Goal: Contribute content: Contribute content

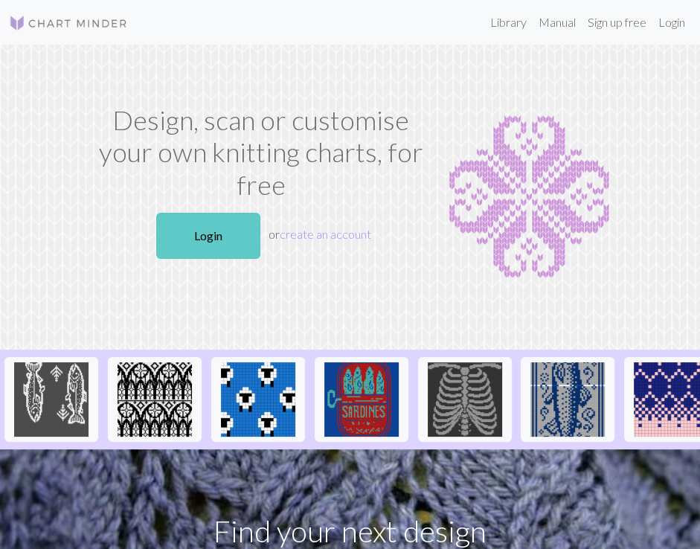
click at [217, 242] on link "Login" at bounding box center [208, 236] width 104 height 46
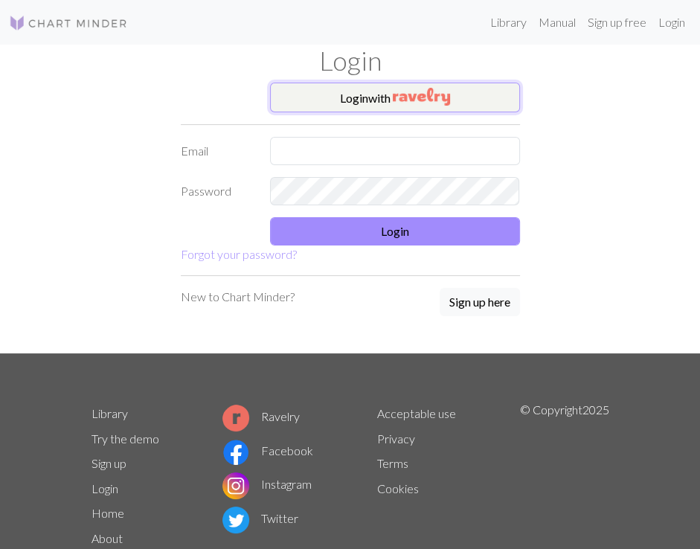
click at [398, 100] on img "button" at bounding box center [421, 97] width 57 height 18
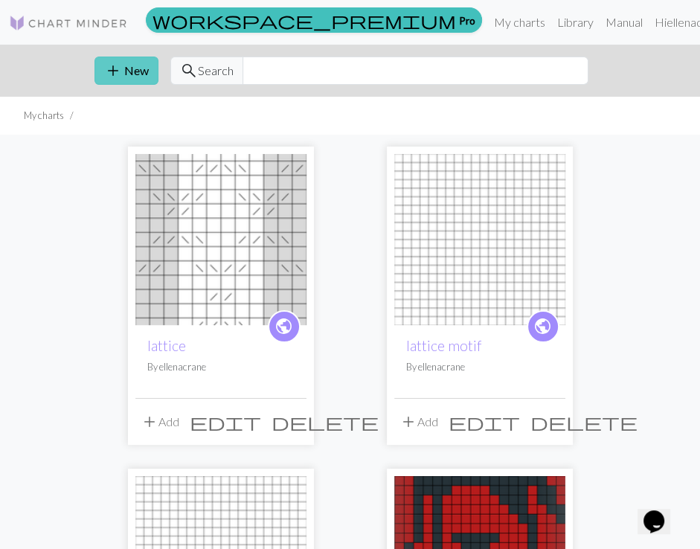
click at [124, 69] on button "add New" at bounding box center [127, 71] width 64 height 28
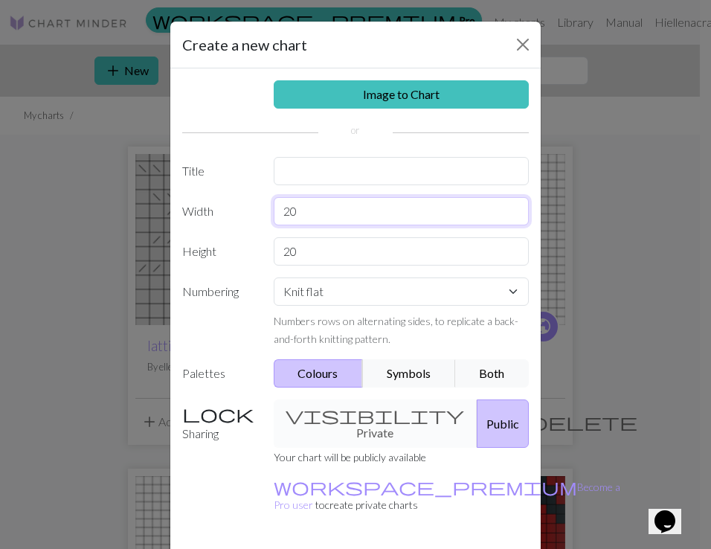
drag, startPoint x: 310, startPoint y: 214, endPoint x: 275, endPoint y: 212, distance: 34.3
click at [275, 212] on input "20" at bounding box center [402, 211] width 256 height 28
type input "37"
drag, startPoint x: 304, startPoint y: 254, endPoint x: 267, endPoint y: 254, distance: 36.5
click at [274, 254] on input "20" at bounding box center [402, 251] width 256 height 28
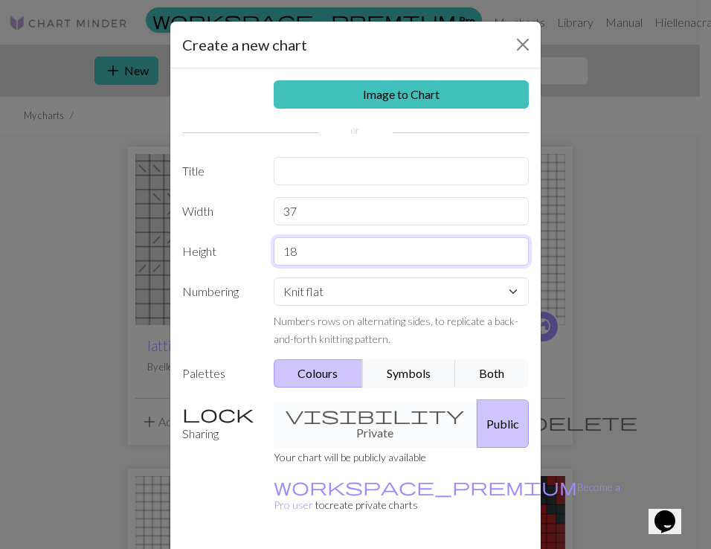
drag, startPoint x: 307, startPoint y: 259, endPoint x: 268, endPoint y: 254, distance: 39.0
click at [274, 254] on input "18" at bounding box center [402, 251] width 256 height 28
type input "20"
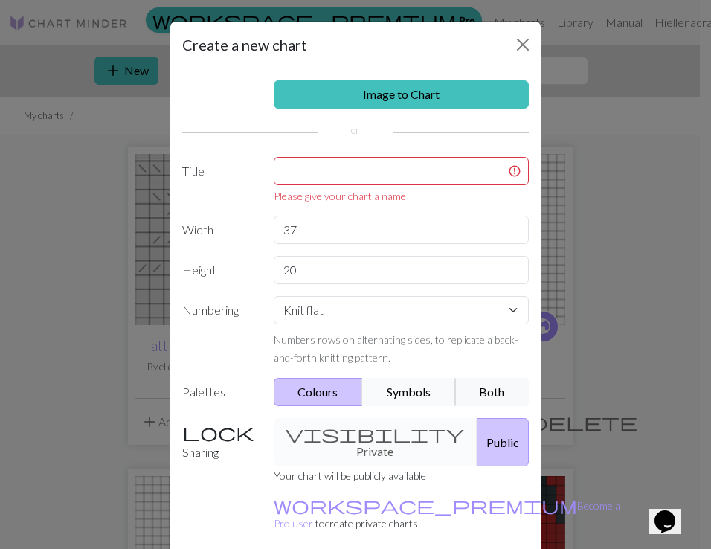
click at [397, 390] on button "Symbols" at bounding box center [409, 392] width 94 height 28
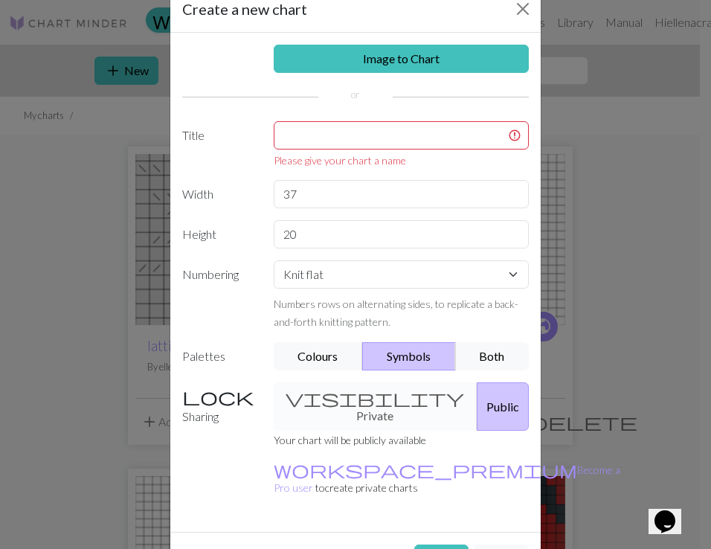
scroll to position [56, 0]
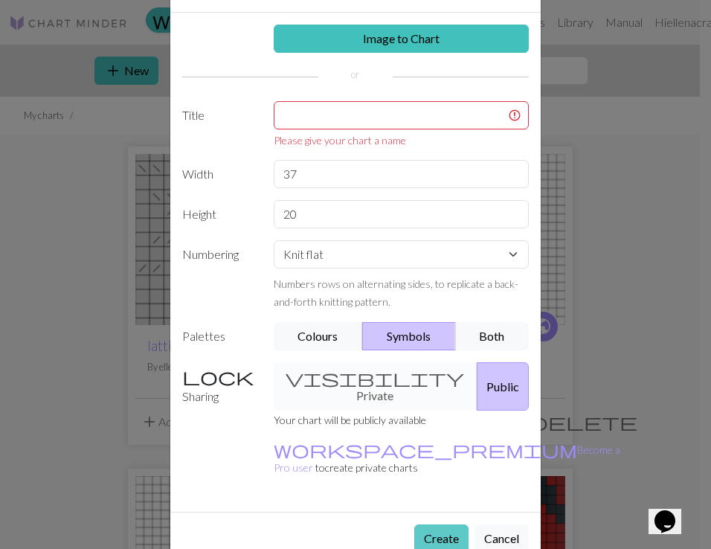
click at [435, 525] on button "Create" at bounding box center [442, 539] width 54 height 28
click at [398, 109] on input "text" at bounding box center [402, 115] width 256 height 28
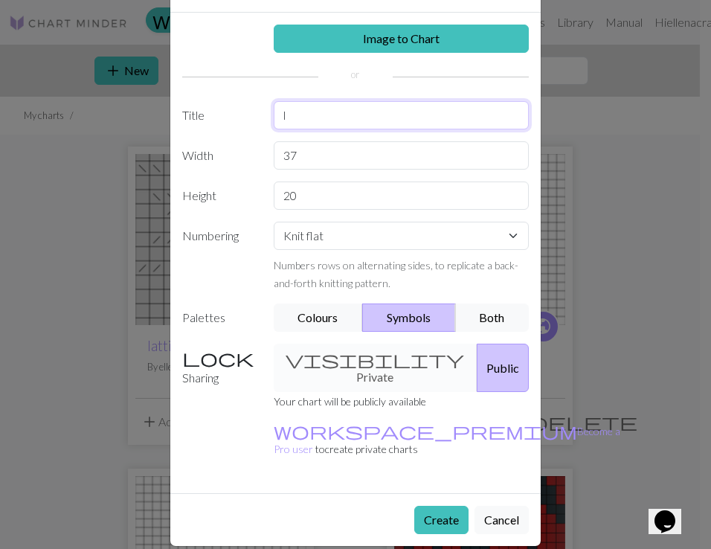
scroll to position [37, 0]
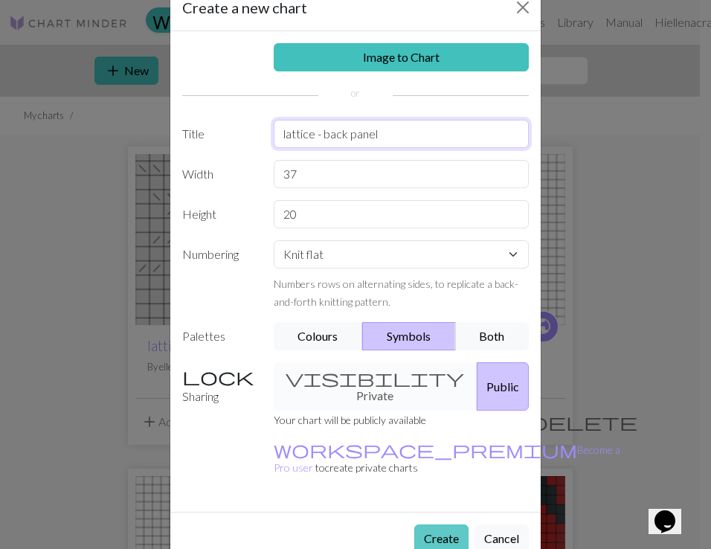
type input "lattice - back panel"
click at [444, 525] on button "Create" at bounding box center [442, 539] width 54 height 28
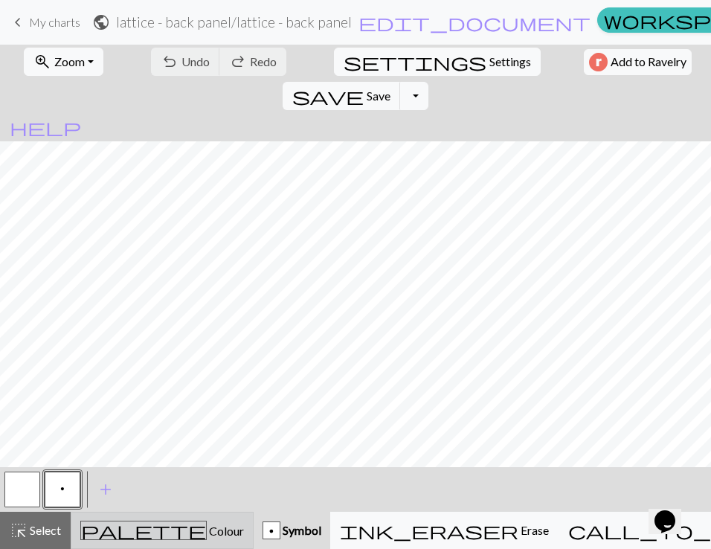
click at [104, 528] on div "palette Colour Colour" at bounding box center [162, 530] width 164 height 19
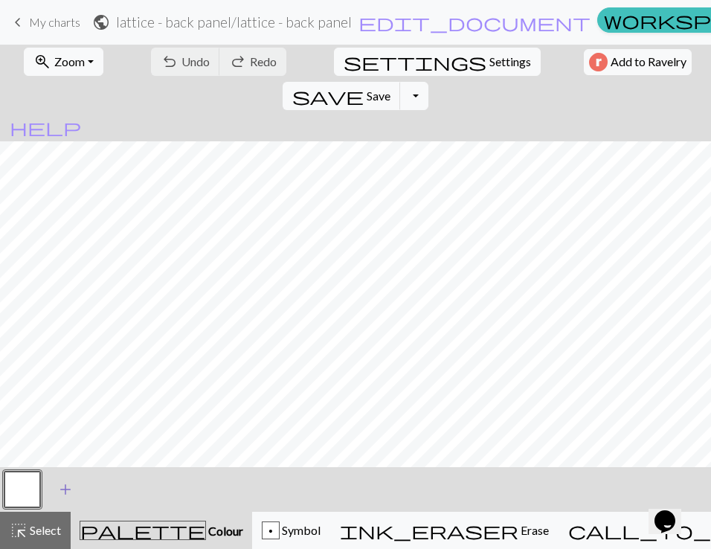
click at [59, 487] on span "add" at bounding box center [66, 489] width 18 height 21
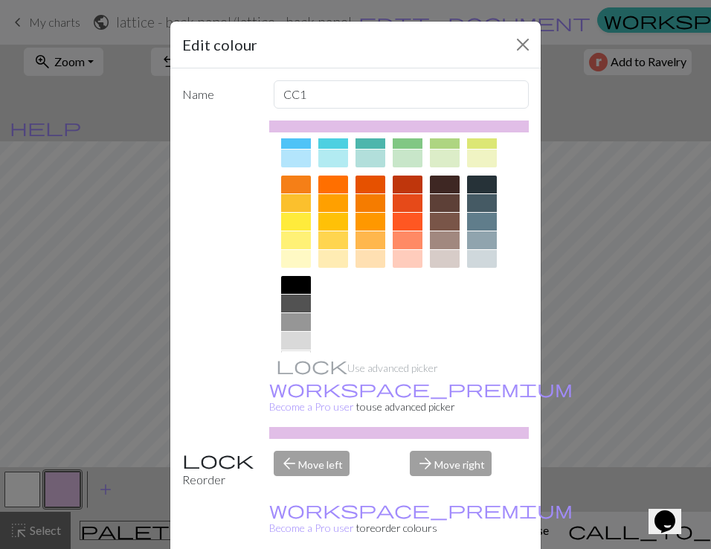
scroll to position [208, 0]
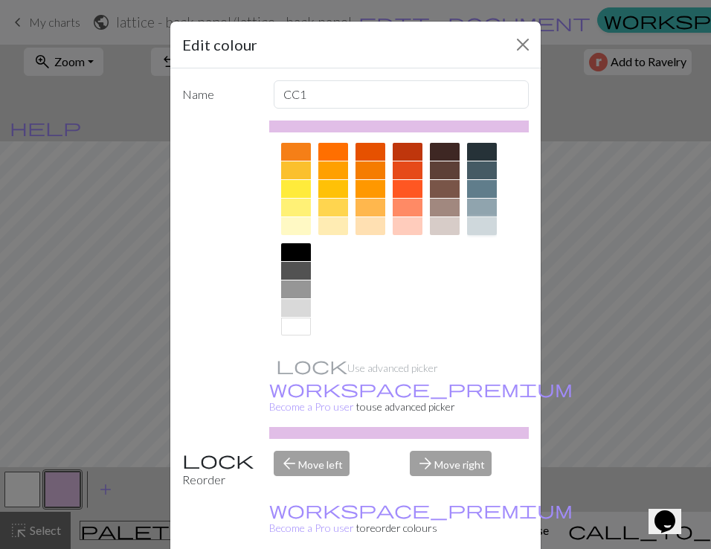
click at [476, 226] on div at bounding box center [482, 226] width 30 height 18
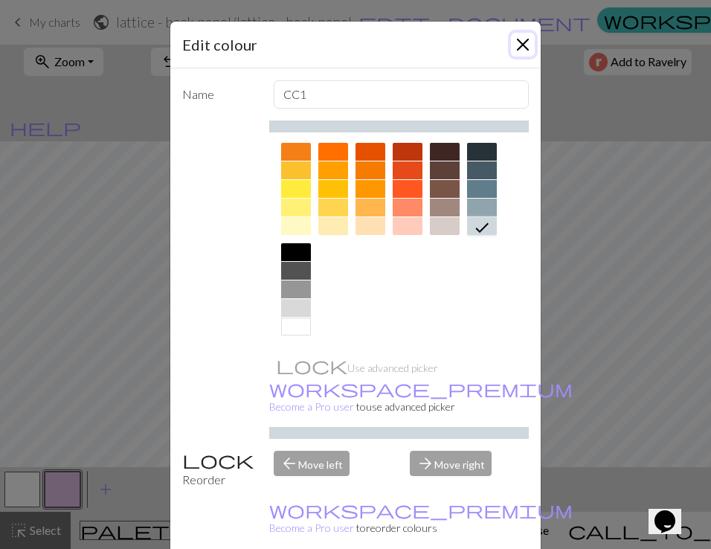
click at [518, 45] on button "Close" at bounding box center [523, 45] width 24 height 24
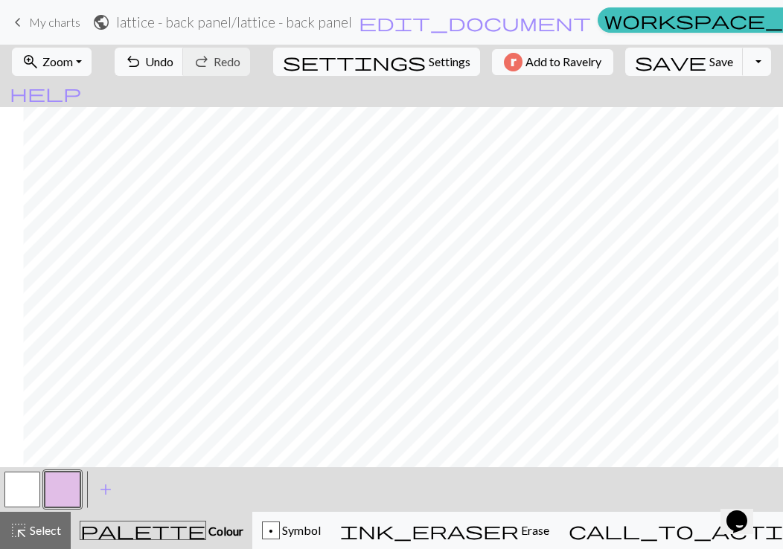
scroll to position [0, 39]
click at [68, 489] on button "button" at bounding box center [63, 490] width 36 height 36
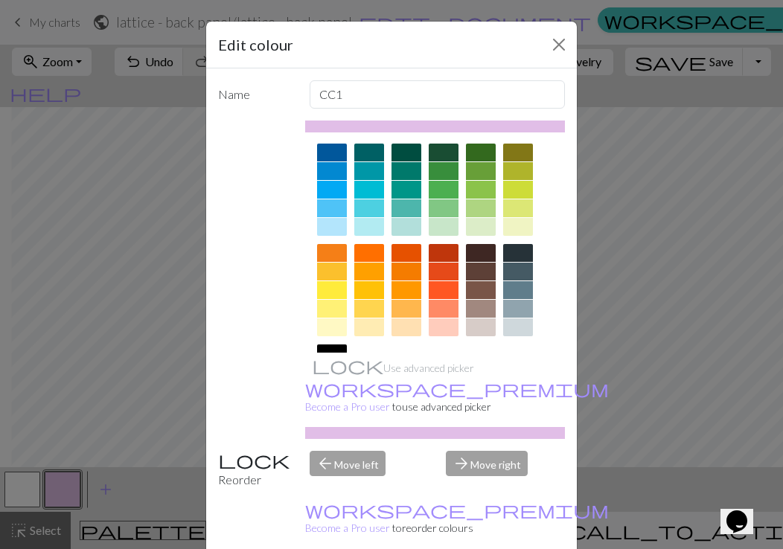
scroll to position [208, 0]
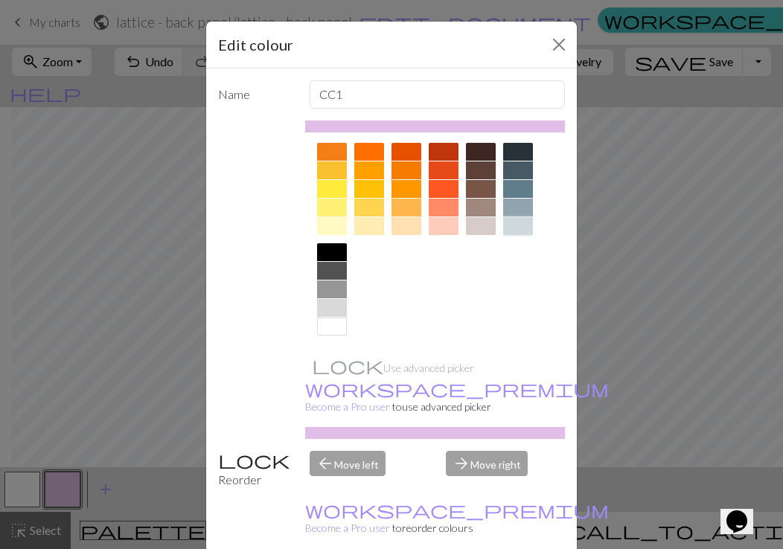
click at [514, 223] on div at bounding box center [518, 226] width 30 height 18
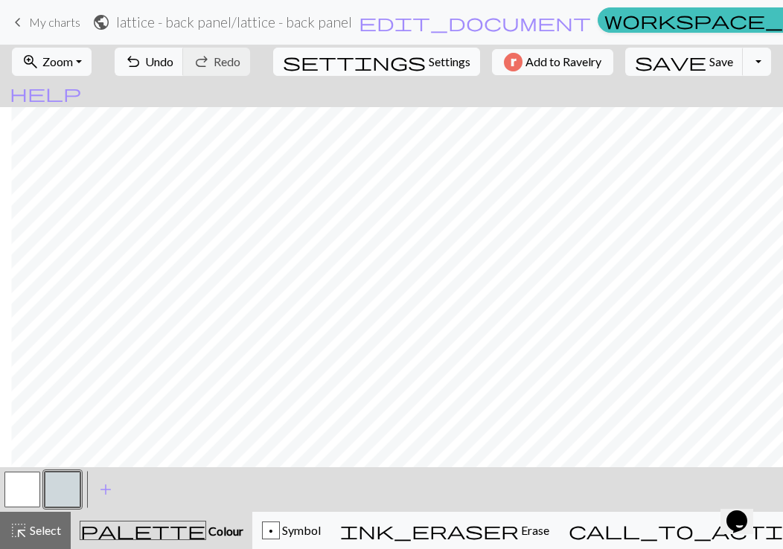
click at [429, 63] on span "Settings" at bounding box center [450, 62] width 42 height 18
select select "aran"
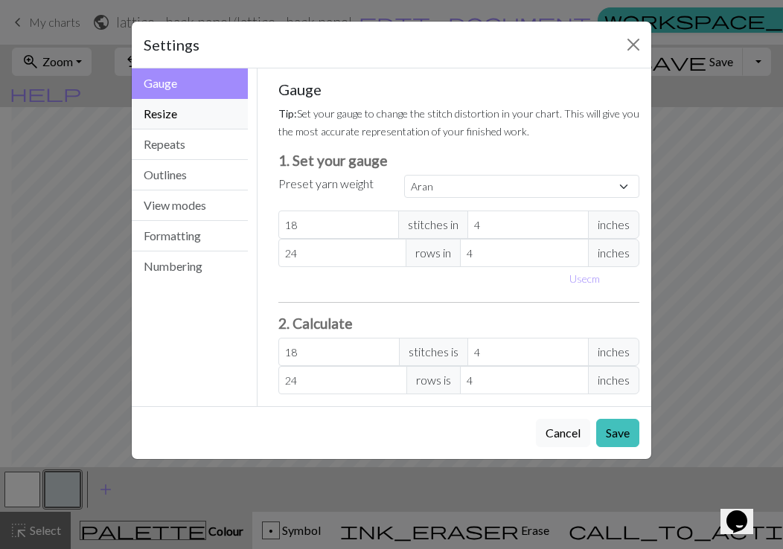
click at [191, 119] on button "Resize" at bounding box center [190, 114] width 116 height 31
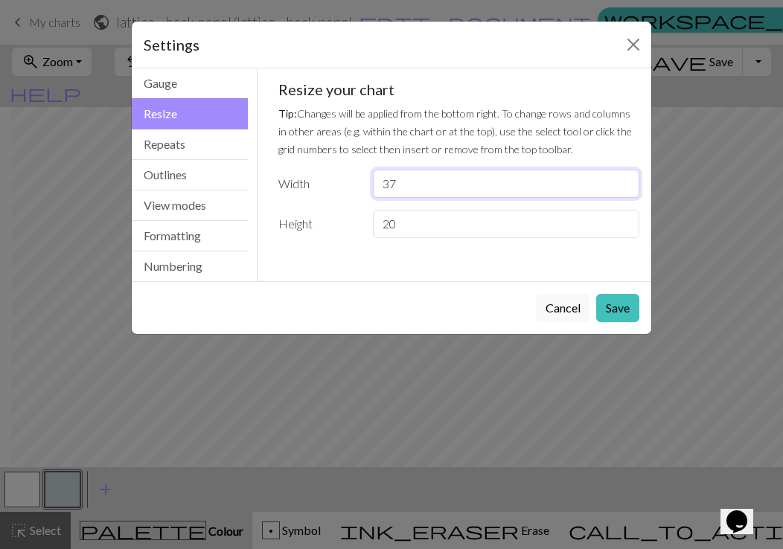
click at [418, 188] on input "37" at bounding box center [506, 184] width 266 height 28
type input "38"
click at [627, 310] on button "Save" at bounding box center [617, 308] width 43 height 28
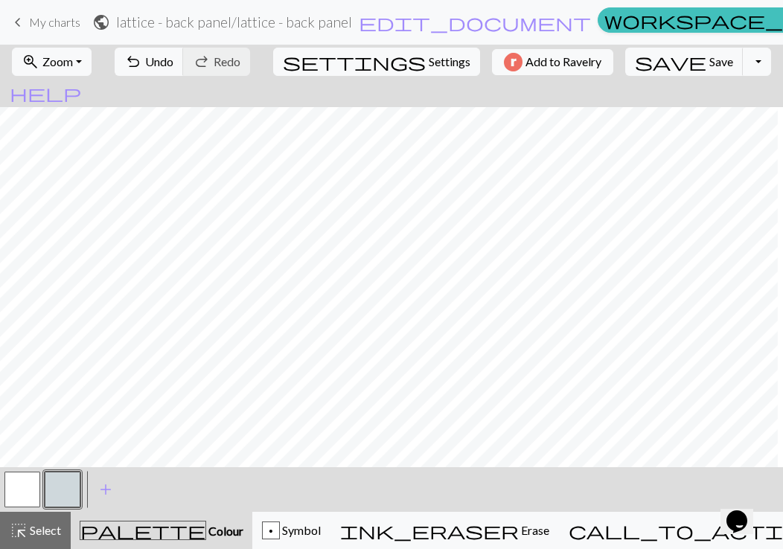
scroll to position [0, 0]
click at [358, 59] on span "settings" at bounding box center [354, 61] width 143 height 21
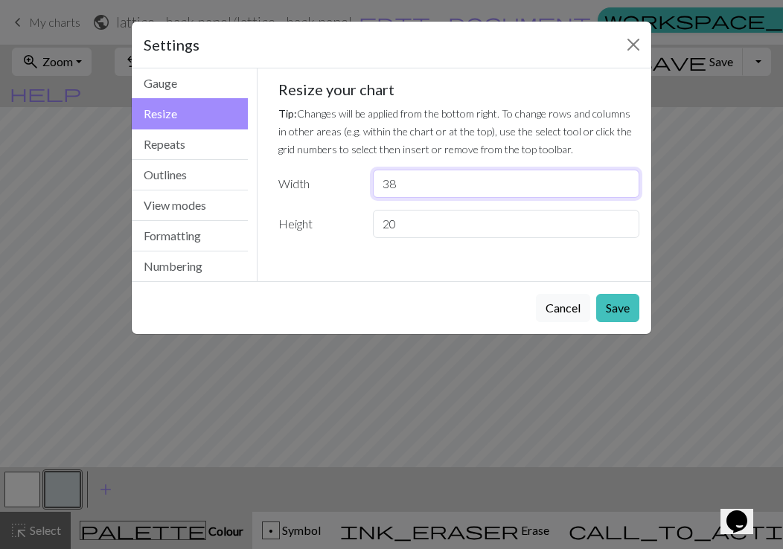
click at [406, 188] on input "38" at bounding box center [506, 184] width 266 height 28
type input "37"
click at [619, 310] on button "Save" at bounding box center [617, 308] width 43 height 28
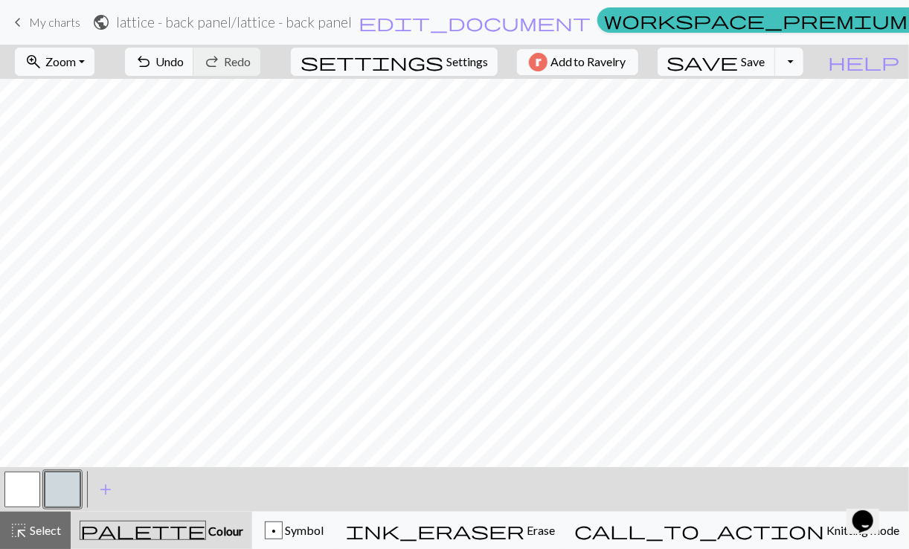
click at [7, 487] on button "button" at bounding box center [22, 490] width 36 height 36
click at [427, 65] on span "settings" at bounding box center [372, 61] width 143 height 21
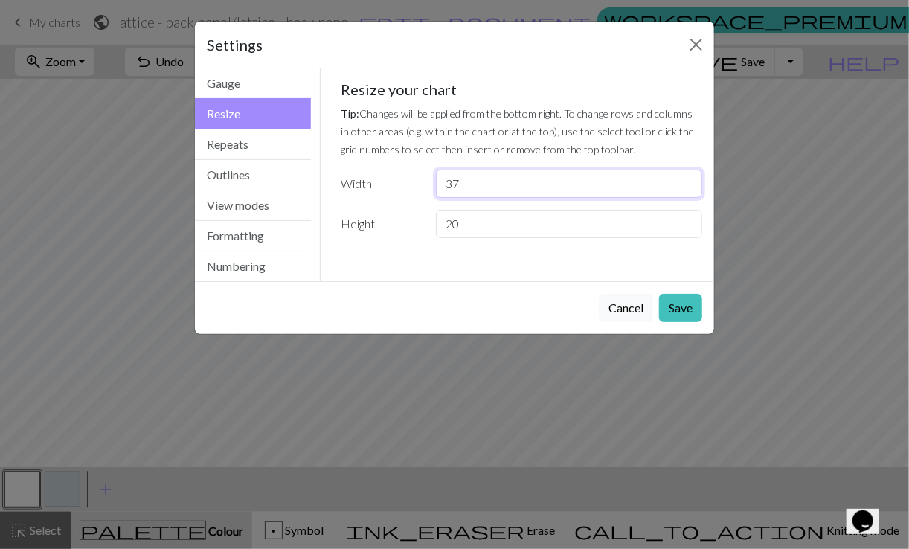
click at [482, 188] on input "37" at bounding box center [569, 184] width 266 height 28
type input "38"
click at [684, 310] on button "Save" at bounding box center [680, 308] width 43 height 28
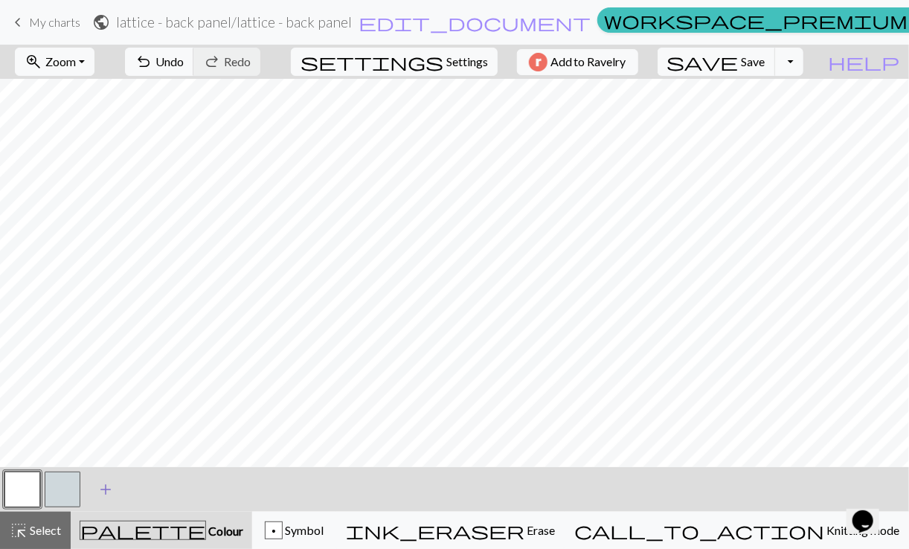
click at [105, 489] on span "add" at bounding box center [106, 489] width 18 height 21
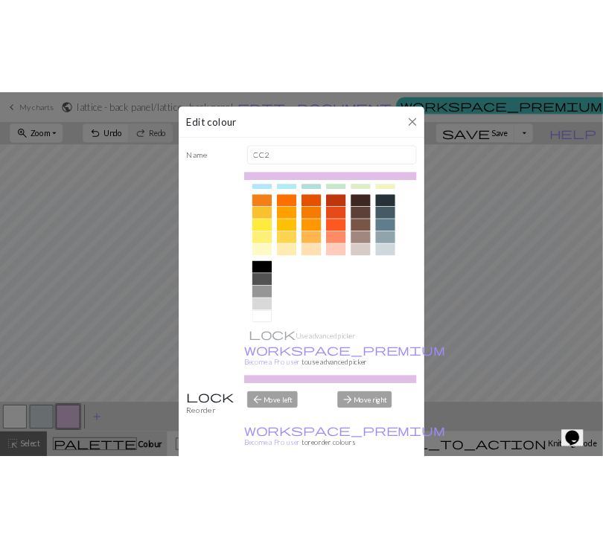
scroll to position [208, 0]
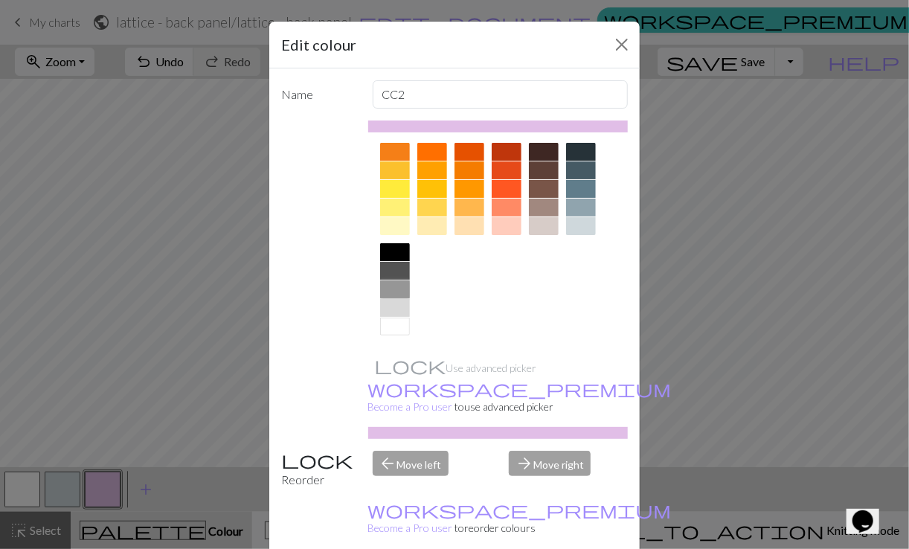
click at [390, 292] on div at bounding box center [395, 290] width 30 height 18
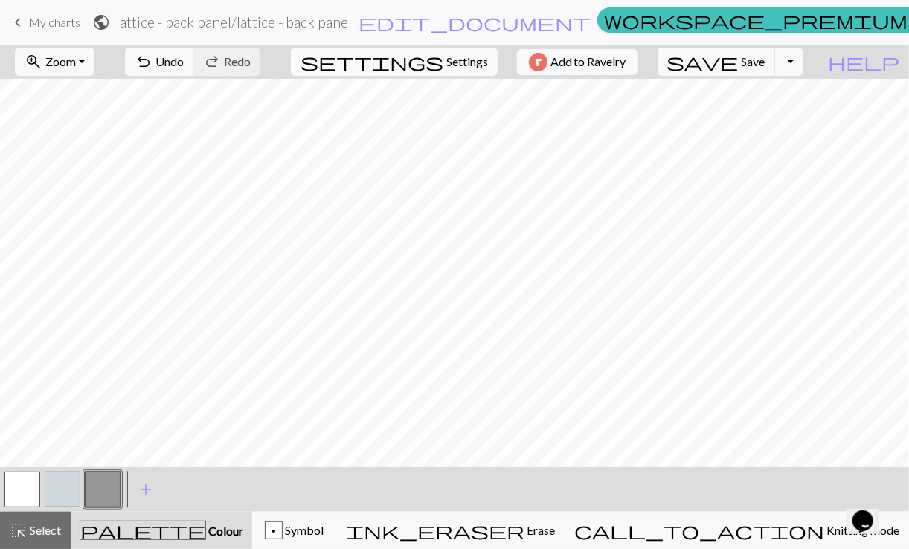
click at [426, 68] on span "settings" at bounding box center [372, 61] width 143 height 21
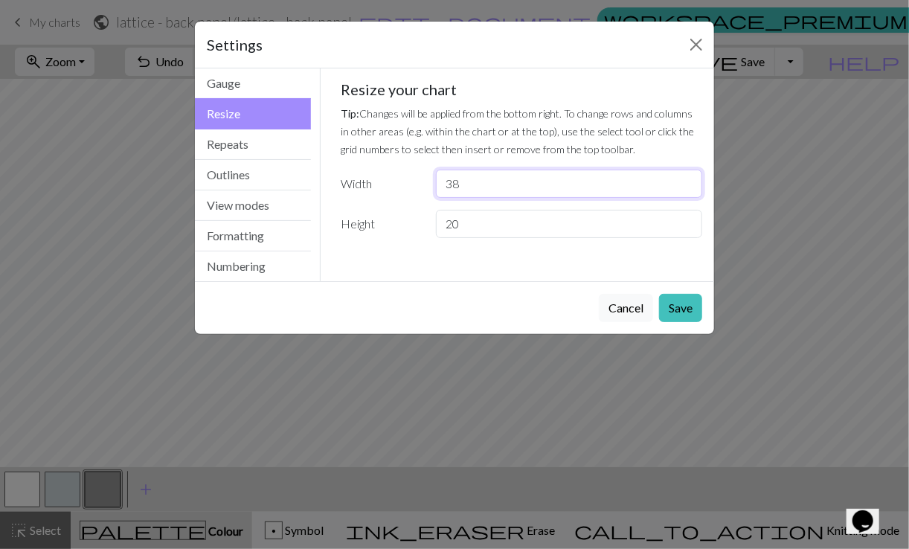
drag, startPoint x: 473, startPoint y: 183, endPoint x: 443, endPoint y: 180, distance: 30.7
click at [443, 180] on input "38" at bounding box center [569, 184] width 266 height 28
type input "23"
click at [680, 316] on button "Save" at bounding box center [680, 308] width 43 height 28
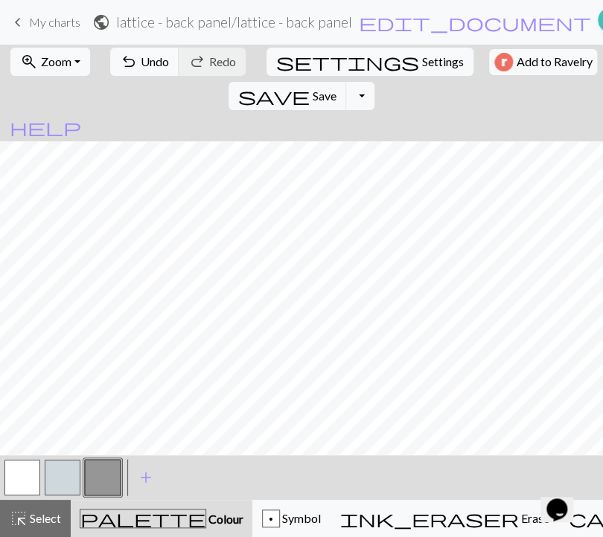
click at [30, 479] on button "button" at bounding box center [22, 478] width 36 height 36
click at [64, 466] on button "button" at bounding box center [63, 478] width 36 height 36
click at [147, 475] on span "add" at bounding box center [146, 477] width 18 height 21
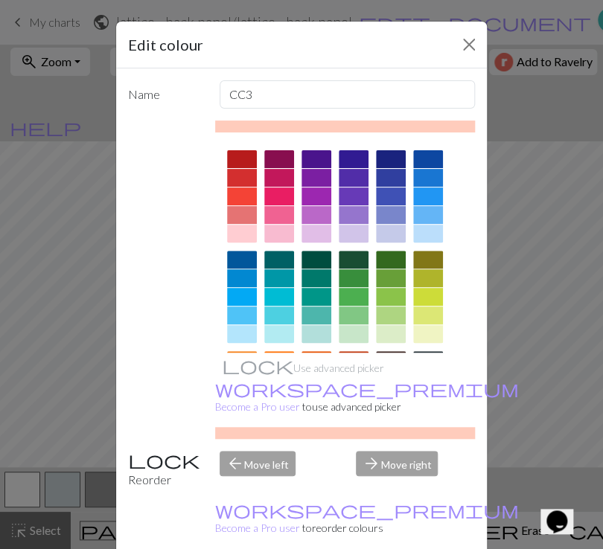
click at [311, 231] on div at bounding box center [316, 234] width 30 height 18
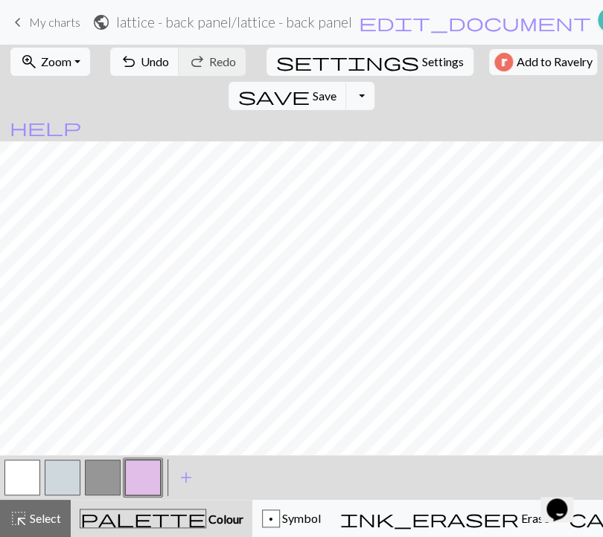
click at [150, 477] on button "button" at bounding box center [143, 478] width 36 height 36
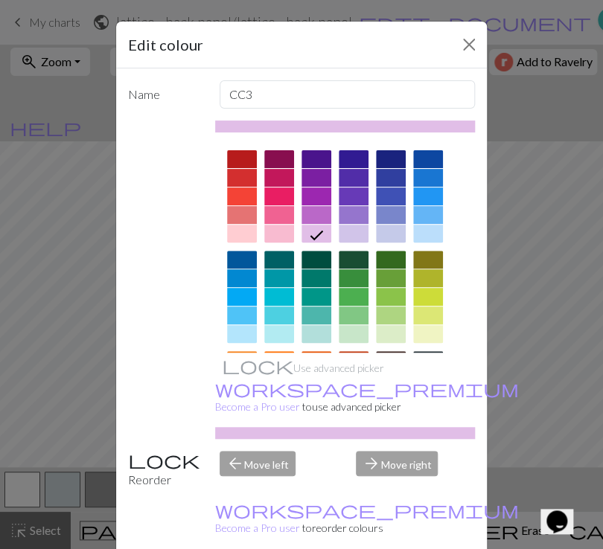
scroll to position [74, 0]
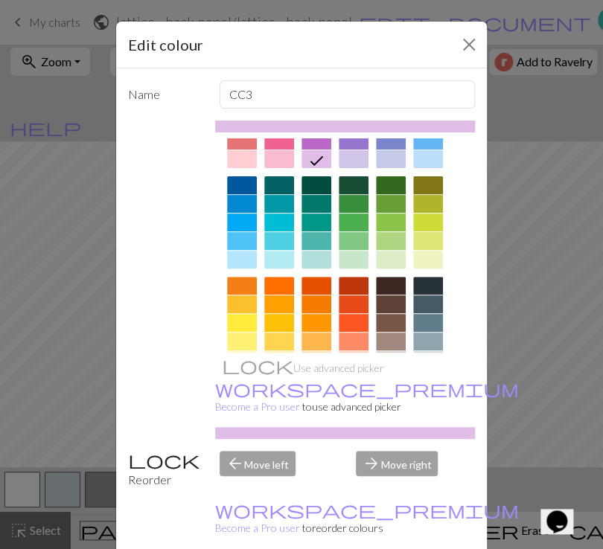
click at [242, 157] on div at bounding box center [242, 159] width 30 height 18
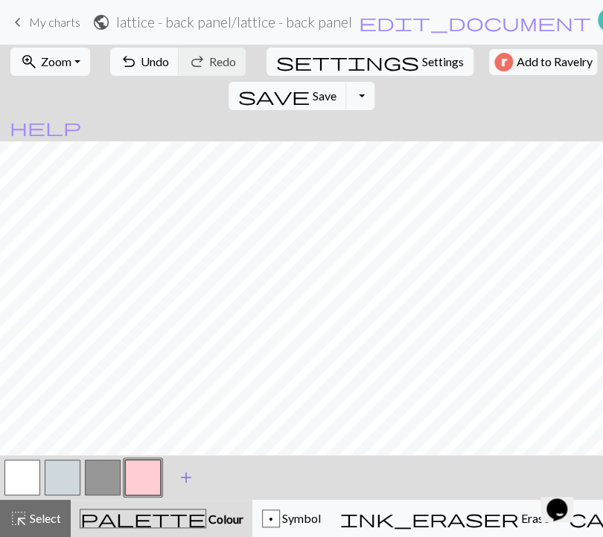
click at [190, 479] on span "add" at bounding box center [186, 477] width 18 height 21
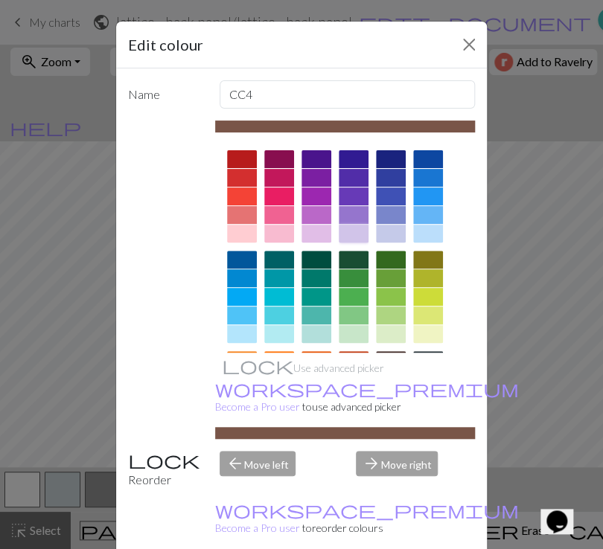
click at [351, 238] on div at bounding box center [354, 234] width 30 height 18
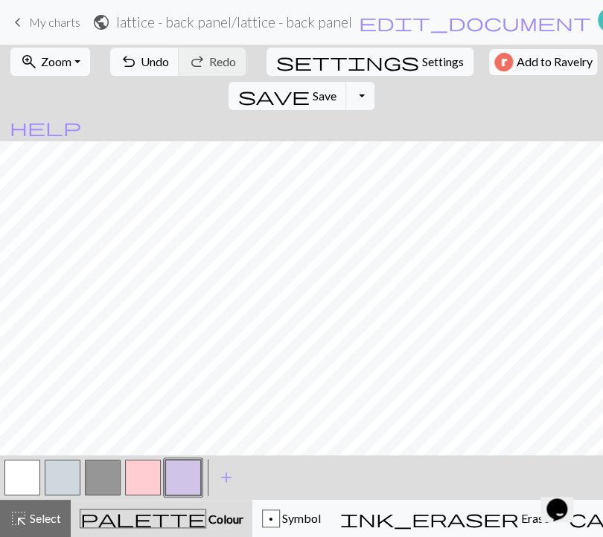
click at [143, 481] on button "button" at bounding box center [143, 478] width 36 height 36
click at [192, 481] on button "button" at bounding box center [183, 478] width 36 height 36
click at [302, 517] on div "p Symbol" at bounding box center [291, 519] width 59 height 18
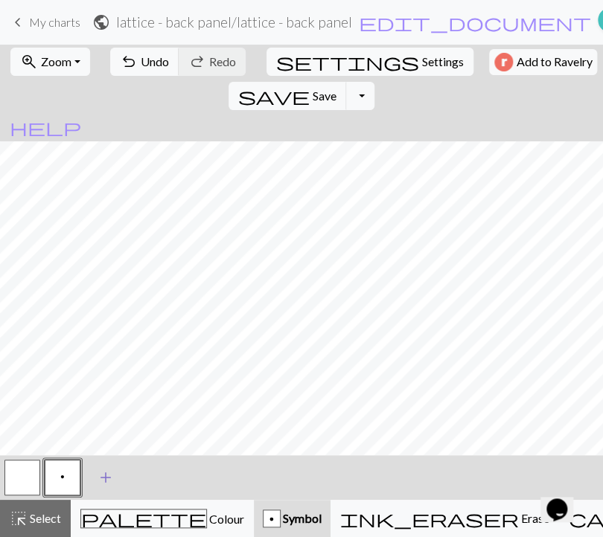
click at [106, 480] on span "add" at bounding box center [106, 477] width 18 height 21
click at [113, 478] on button "button" at bounding box center [103, 478] width 36 height 36
click at [107, 477] on button "button" at bounding box center [103, 478] width 36 height 36
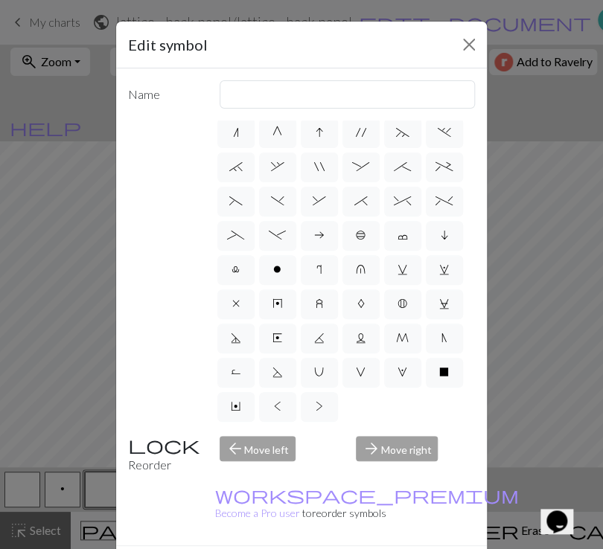
scroll to position [56, 0]
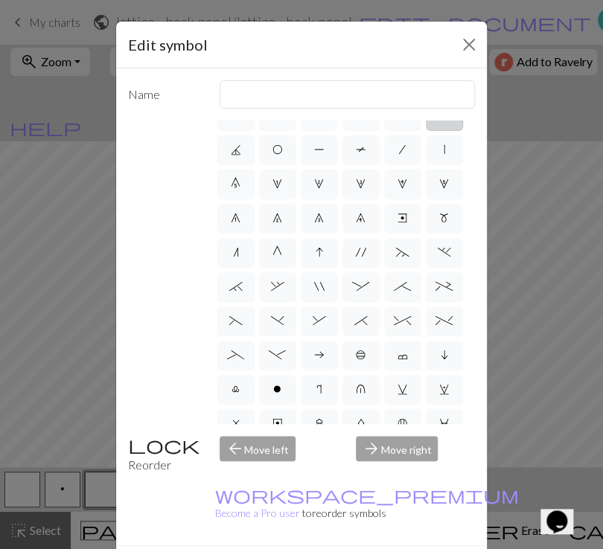
click at [426, 131] on label "H" at bounding box center [444, 116] width 37 height 30
click at [439, 162] on input "H" at bounding box center [444, 167] width 10 height 10
radio input "true"
type input "k2tog"
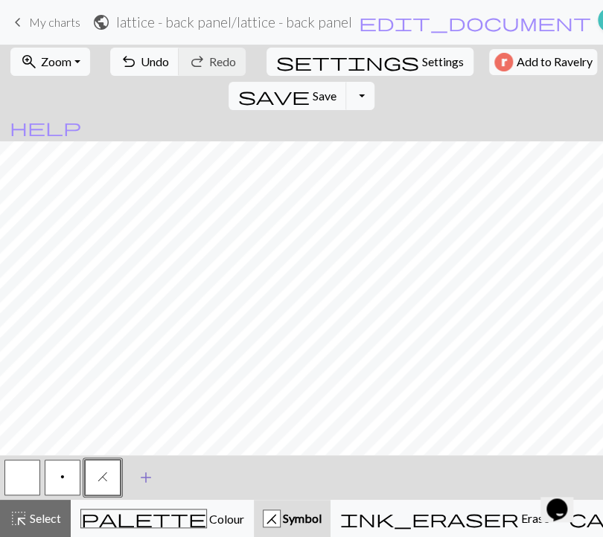
click at [142, 475] on span "add" at bounding box center [146, 477] width 18 height 21
click at [142, 479] on button "button" at bounding box center [143, 478] width 36 height 36
click at [139, 467] on button "button" at bounding box center [143, 478] width 36 height 36
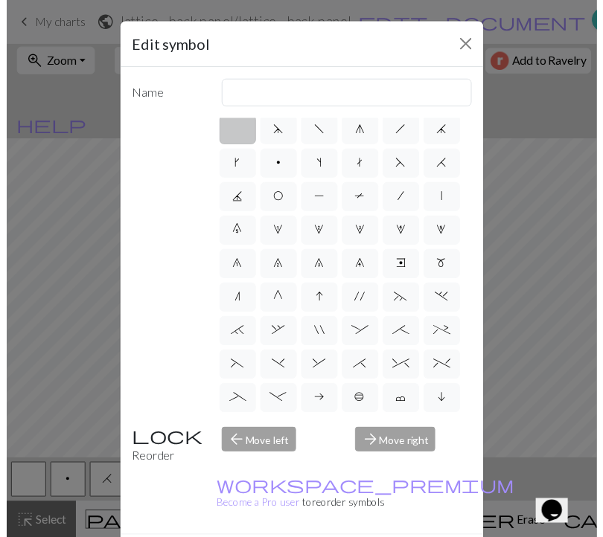
scroll to position [0, 0]
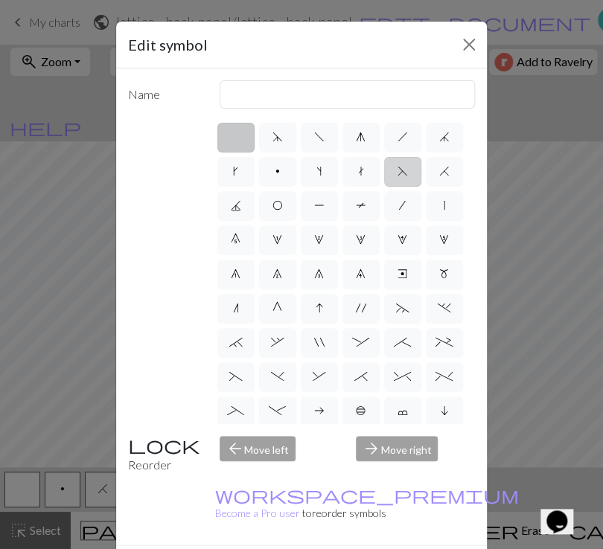
click at [397, 177] on span "F" at bounding box center [402, 171] width 10 height 12
click at [397, 172] on input "F" at bounding box center [402, 167] width 10 height 10
radio input "true"
type input "ssk"
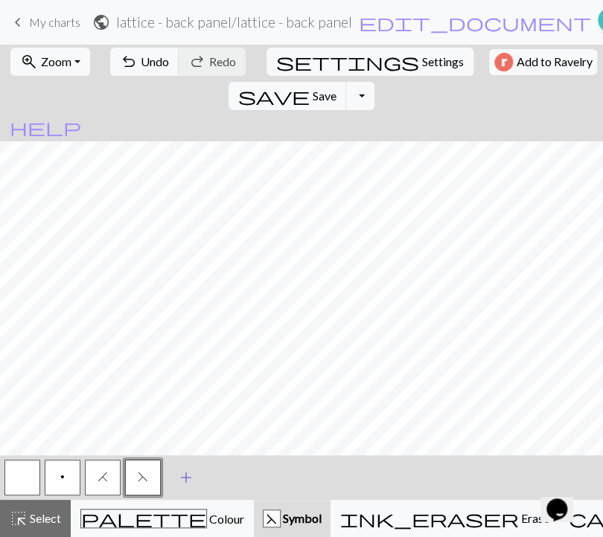
click at [182, 479] on span "add" at bounding box center [186, 477] width 18 height 21
click at [188, 478] on button "button" at bounding box center [183, 478] width 36 height 36
click at [70, 477] on button "p" at bounding box center [63, 478] width 36 height 36
click at [107, 476] on span "H" at bounding box center [102, 477] width 10 height 12
click at [73, 479] on button "p" at bounding box center [63, 478] width 36 height 36
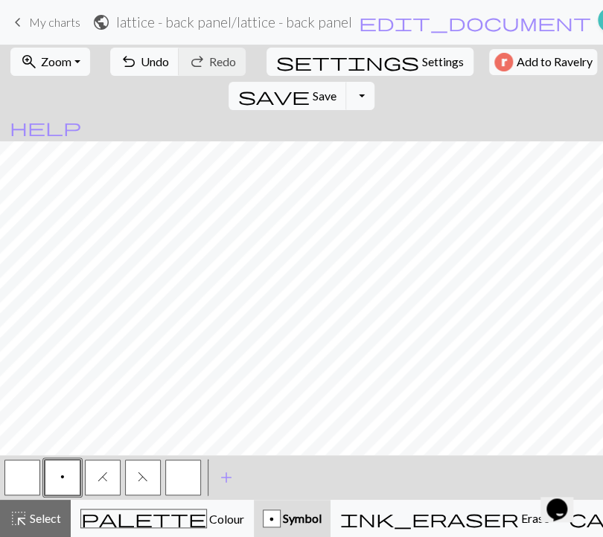
click at [106, 478] on span "H" at bounding box center [102, 477] width 10 height 12
click at [185, 484] on button "button" at bounding box center [183, 478] width 36 height 36
click at [109, 480] on button "H" at bounding box center [103, 478] width 36 height 36
click at [60, 479] on span "p" at bounding box center [62, 477] width 4 height 12
click at [182, 482] on button "button" at bounding box center [183, 478] width 36 height 36
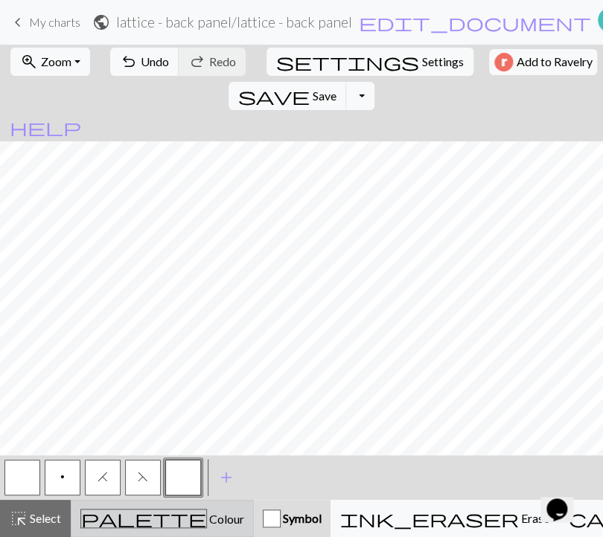
click at [114, 522] on span "palette" at bounding box center [143, 518] width 125 height 21
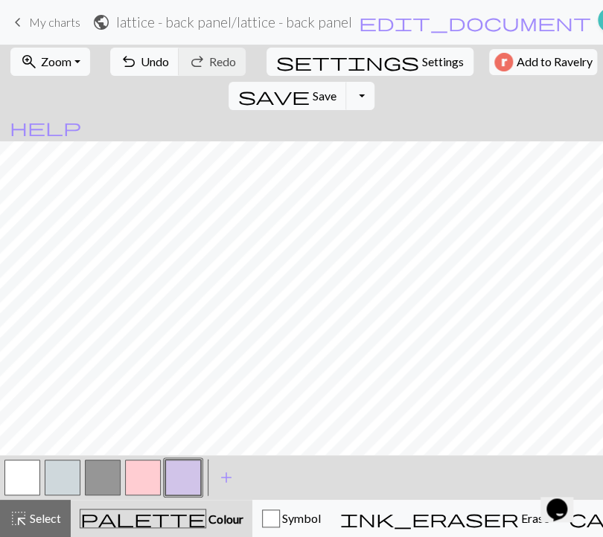
click at [21, 470] on button "button" at bounding box center [22, 478] width 36 height 36
click at [65, 477] on button "button" at bounding box center [63, 478] width 36 height 36
drag, startPoint x: 19, startPoint y: 477, endPoint x: 182, endPoint y: 452, distance: 164.8
click at [19, 477] on button "button" at bounding box center [22, 478] width 36 height 36
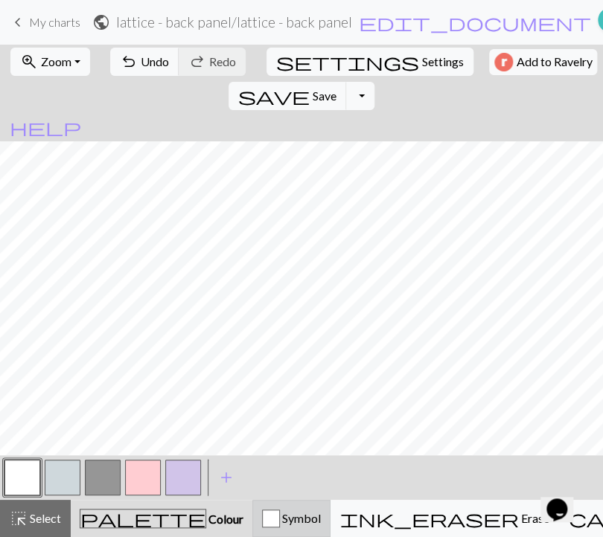
click at [280, 521] on span "Symbol" at bounding box center [300, 518] width 41 height 14
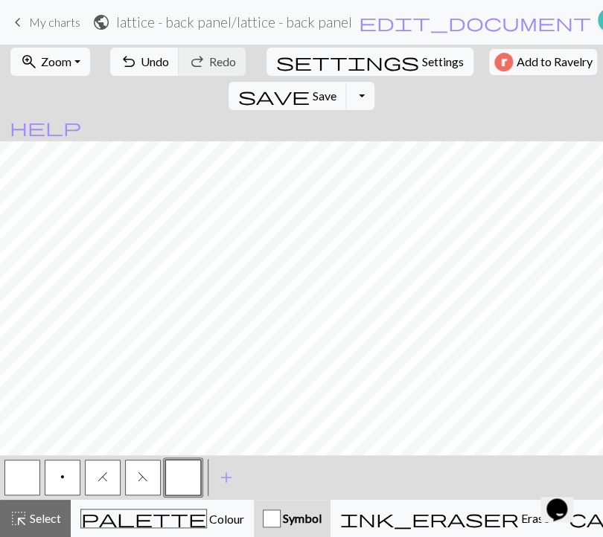
click at [132, 479] on button "F" at bounding box center [143, 478] width 36 height 36
click at [139, 482] on span "F" at bounding box center [143, 477] width 10 height 12
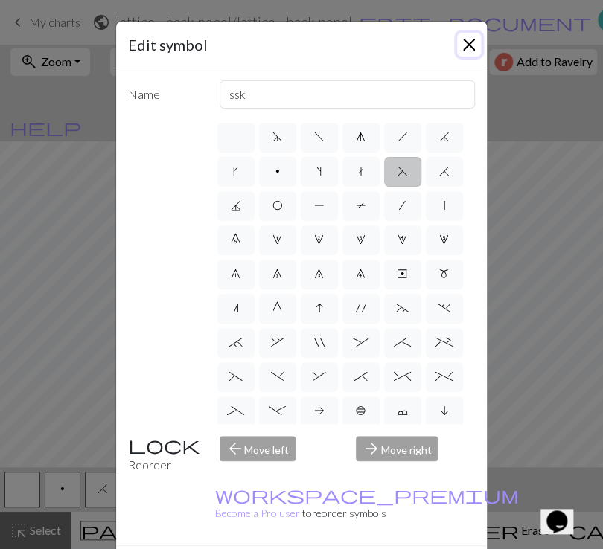
click at [464, 54] on button "Close" at bounding box center [469, 45] width 24 height 24
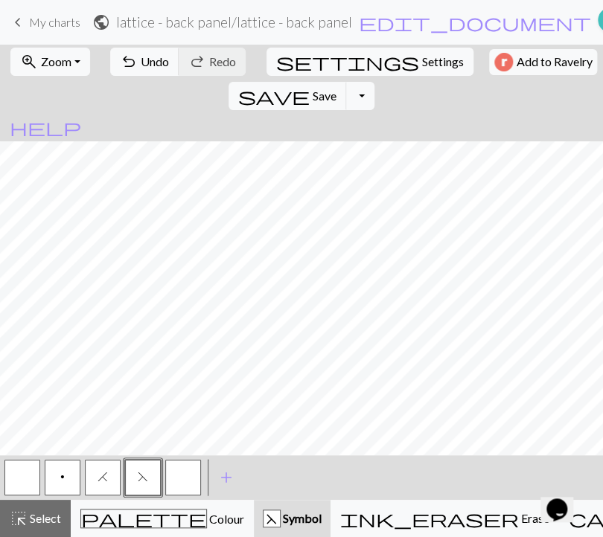
click at [177, 472] on button "button" at bounding box center [183, 478] width 36 height 36
click at [60, 492] on button "p" at bounding box center [63, 478] width 36 height 36
click at [66, 475] on button "p" at bounding box center [63, 478] width 36 height 36
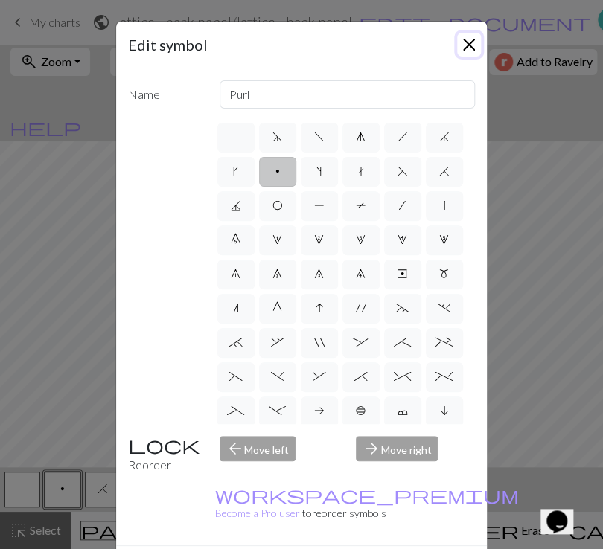
click at [466, 39] on button "Close" at bounding box center [469, 45] width 24 height 24
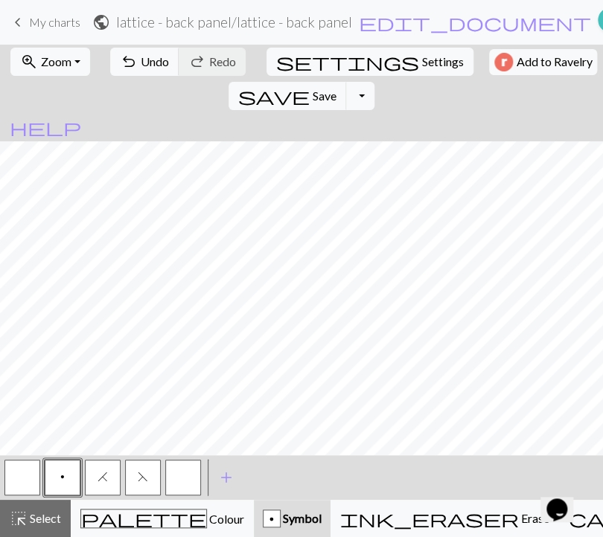
click at [179, 483] on button "button" at bounding box center [183, 478] width 36 height 36
click at [143, 478] on span "F" at bounding box center [143, 477] width 10 height 12
click at [223, 476] on span "add" at bounding box center [226, 477] width 18 height 21
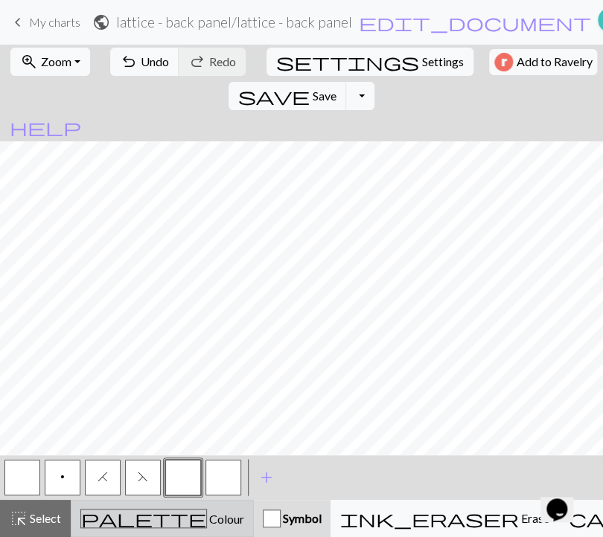
click at [172, 519] on div "palette Colour Colour" at bounding box center [162, 518] width 164 height 19
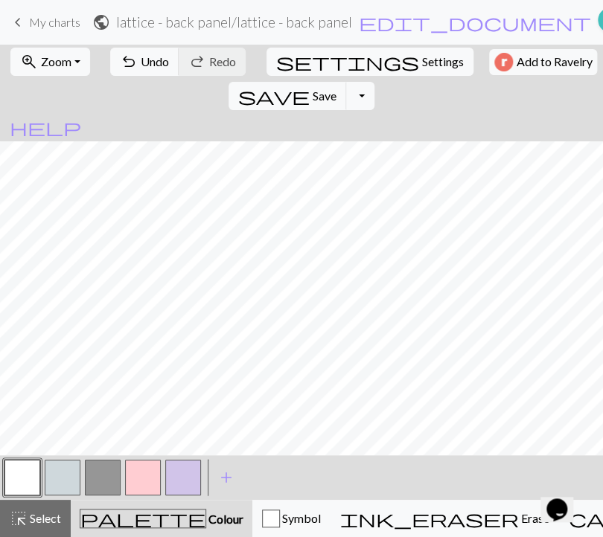
click at [31, 470] on button "button" at bounding box center [22, 478] width 36 height 36
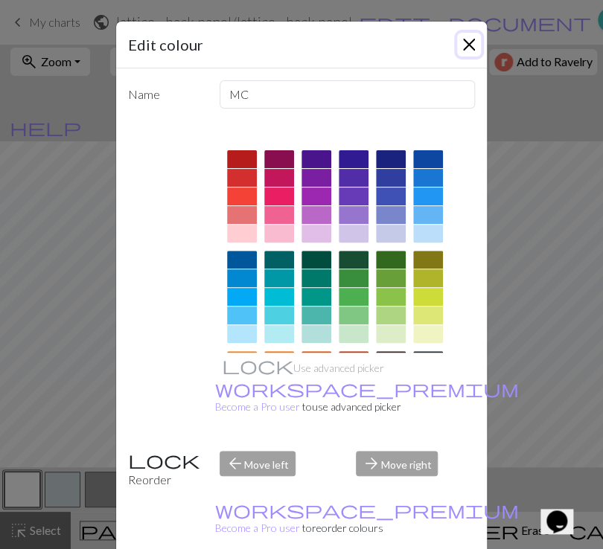
click at [470, 41] on button "Close" at bounding box center [469, 45] width 24 height 24
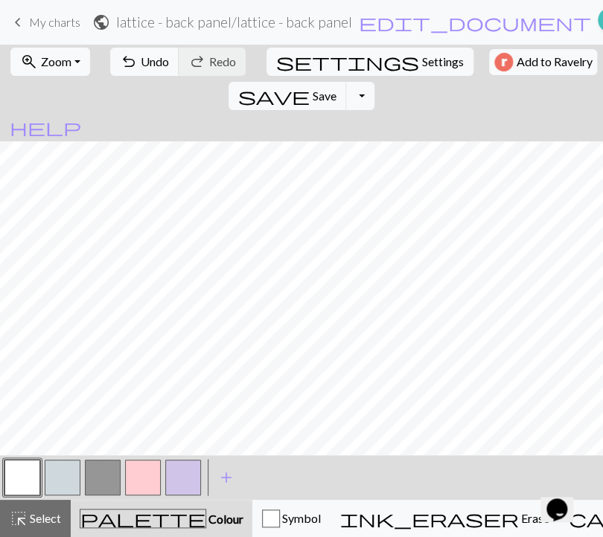
click at [27, 473] on button "button" at bounding box center [22, 478] width 36 height 36
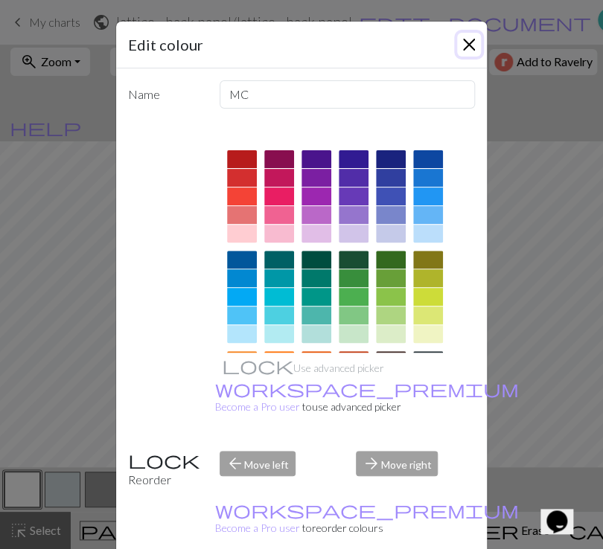
click at [464, 34] on button "Close" at bounding box center [469, 45] width 24 height 24
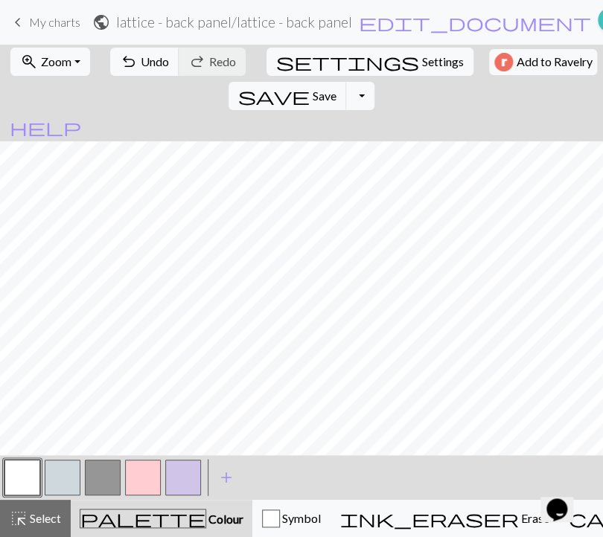
click at [191, 485] on button "button" at bounding box center [183, 478] width 36 height 36
click at [220, 481] on span "add" at bounding box center [226, 477] width 18 height 21
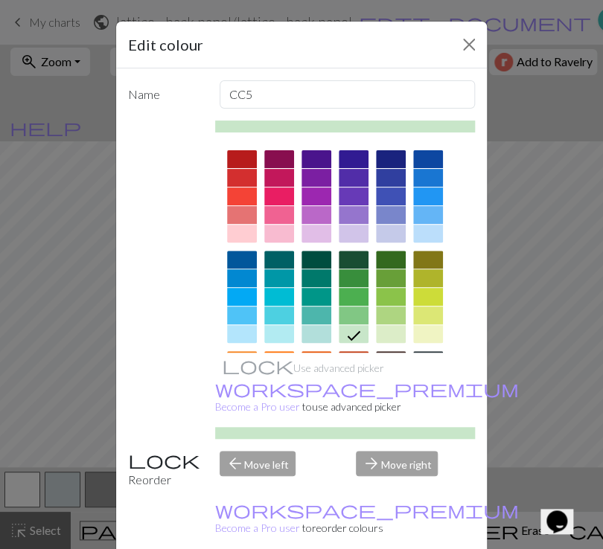
click at [346, 335] on icon at bounding box center [354, 336] width 18 height 18
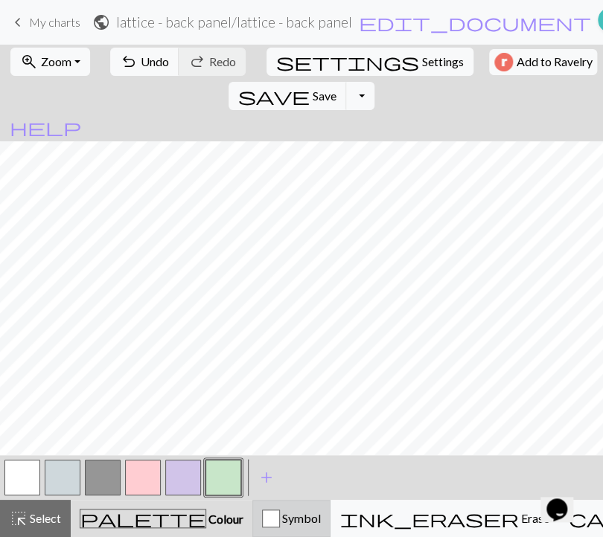
click at [262, 528] on div "button" at bounding box center [271, 519] width 18 height 18
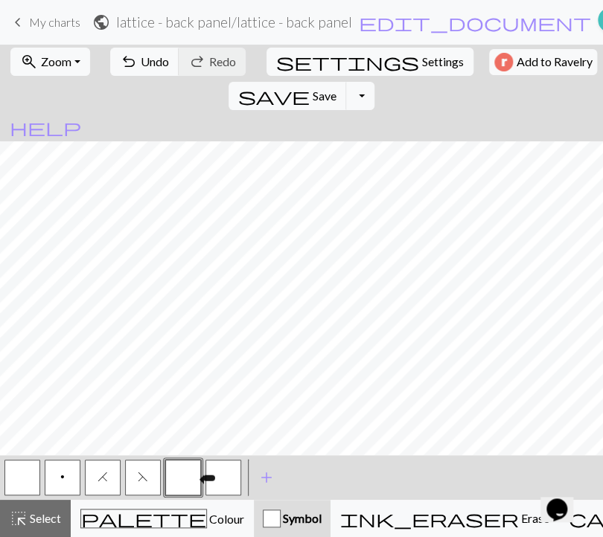
click at [191, 477] on button "button" at bounding box center [183, 478] width 36 height 36
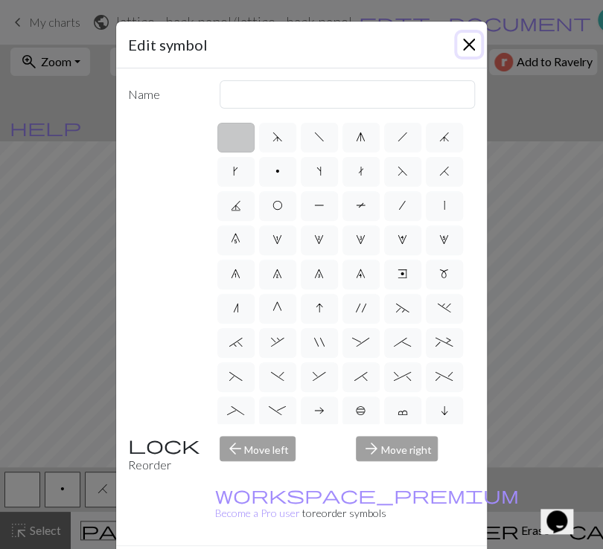
drag, startPoint x: 464, startPoint y: 39, endPoint x: 470, endPoint y: 48, distance: 10.7
click at [464, 39] on button "Close" at bounding box center [469, 45] width 24 height 24
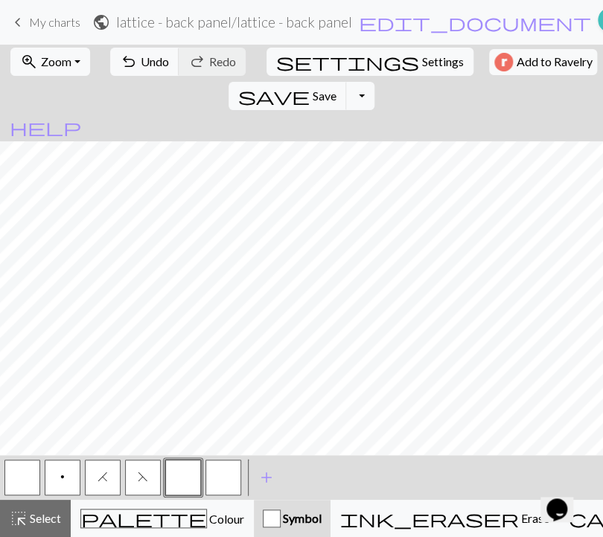
click at [175, 476] on button "button" at bounding box center [183, 478] width 36 height 36
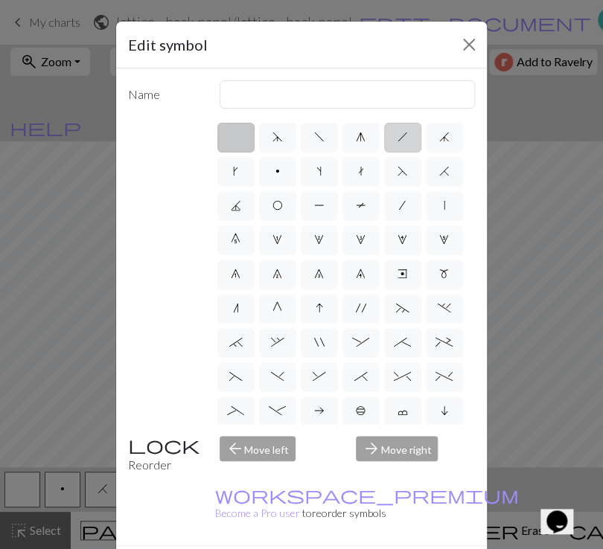
click at [397, 135] on span "h" at bounding box center [402, 137] width 10 height 12
click at [397, 135] on input "h" at bounding box center [402, 133] width 10 height 10
radio input "true"
type input "right leaning decrease"
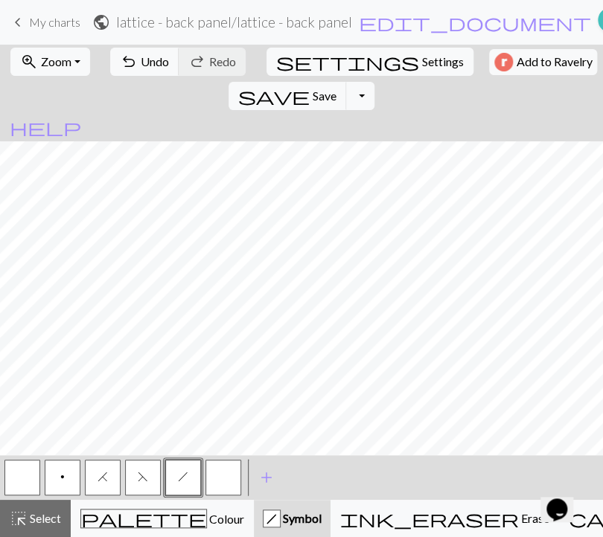
click at [186, 470] on button "h" at bounding box center [183, 478] width 36 height 36
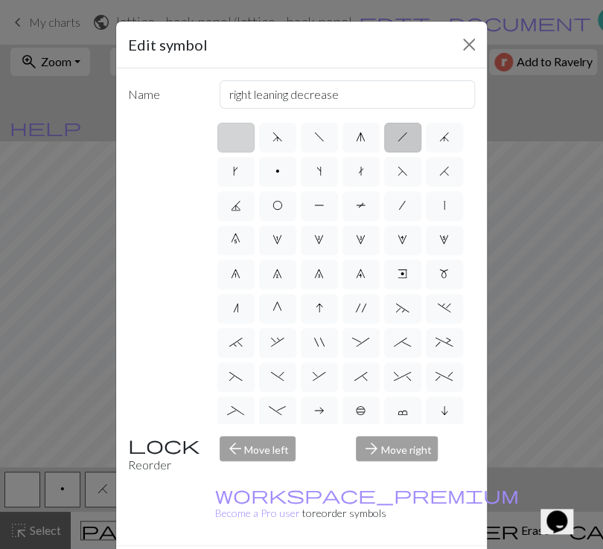
click at [235, 136] on label at bounding box center [235, 138] width 37 height 30
click at [236, 136] on input "radio" at bounding box center [241, 133] width 10 height 10
radio input "true"
type input "Knit"
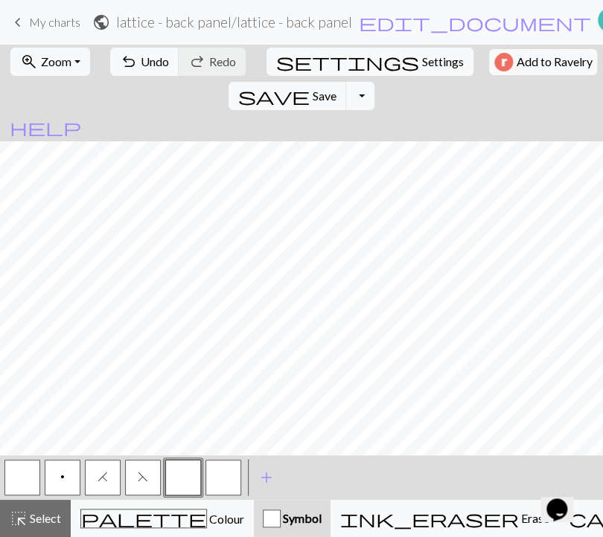
click at [192, 481] on button "button" at bounding box center [183, 478] width 36 height 36
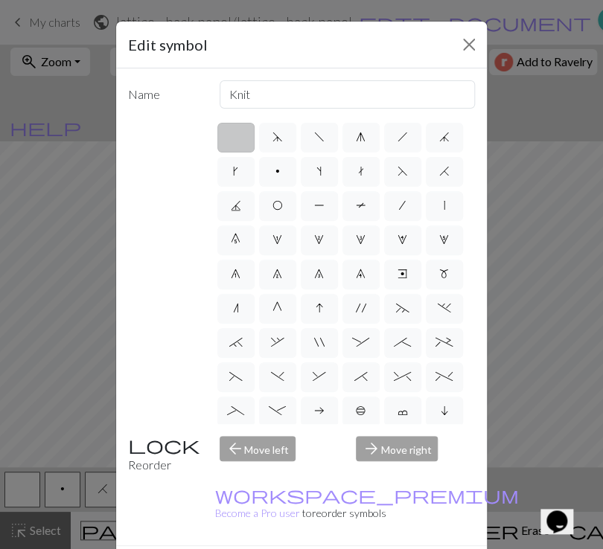
drag, startPoint x: 314, startPoint y: 138, endPoint x: 329, endPoint y: 188, distance: 52.8
click at [314, 138] on span "f" at bounding box center [319, 137] width 10 height 12
click at [314, 138] on input "f" at bounding box center [319, 133] width 10 height 10
radio input "true"
type input "left leaning decrease"
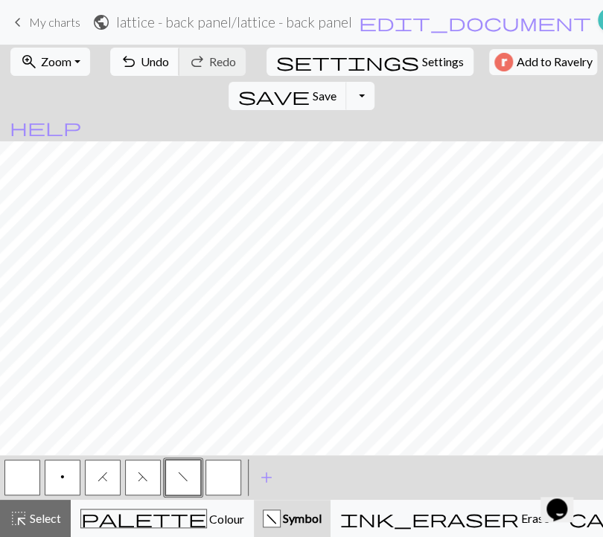
click at [142, 64] on span "Undo" at bounding box center [155, 61] width 28 height 14
click at [310, 86] on span "save" at bounding box center [273, 96] width 71 height 21
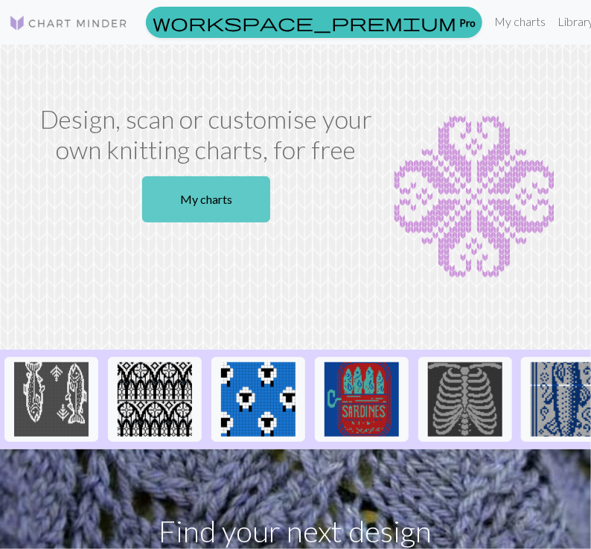
click at [231, 206] on link "My charts" at bounding box center [206, 199] width 128 height 46
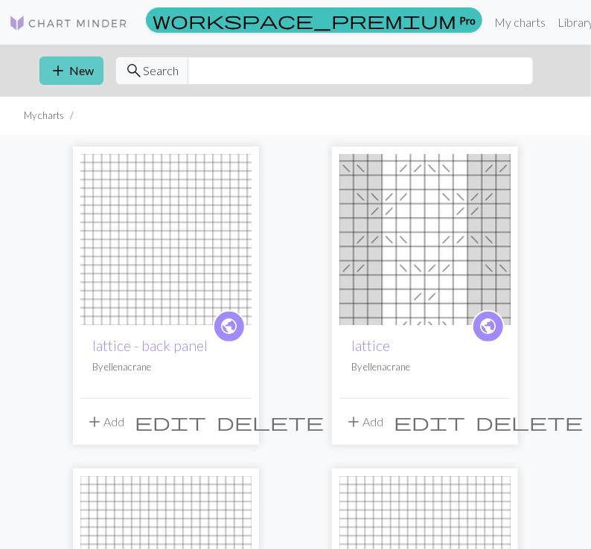
click at [79, 72] on button "add New" at bounding box center [71, 71] width 64 height 28
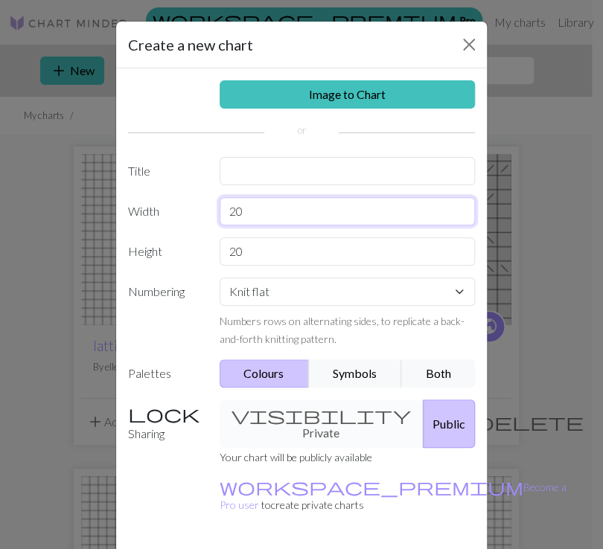
drag, startPoint x: 240, startPoint y: 214, endPoint x: 220, endPoint y: 214, distance: 19.4
click at [220, 214] on input "20" at bounding box center [348, 211] width 256 height 28
type input "2"
type input "3"
type input "27"
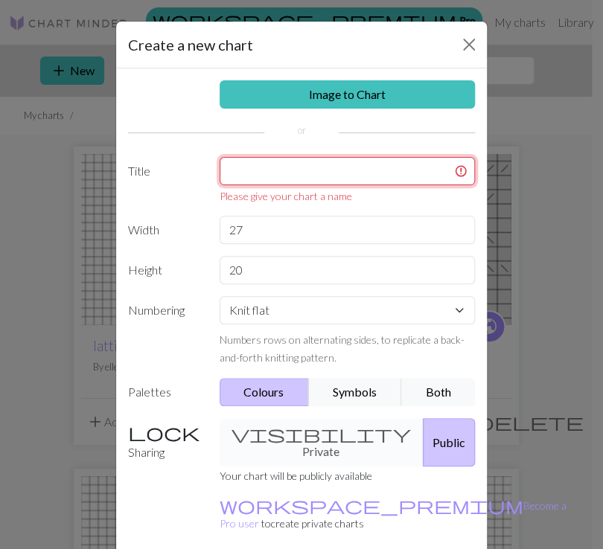
click at [286, 176] on input "text" at bounding box center [348, 171] width 256 height 28
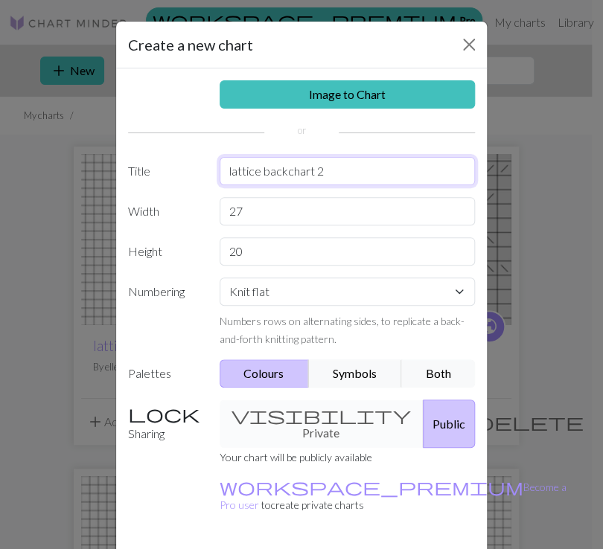
type input "lattice backchart 2"
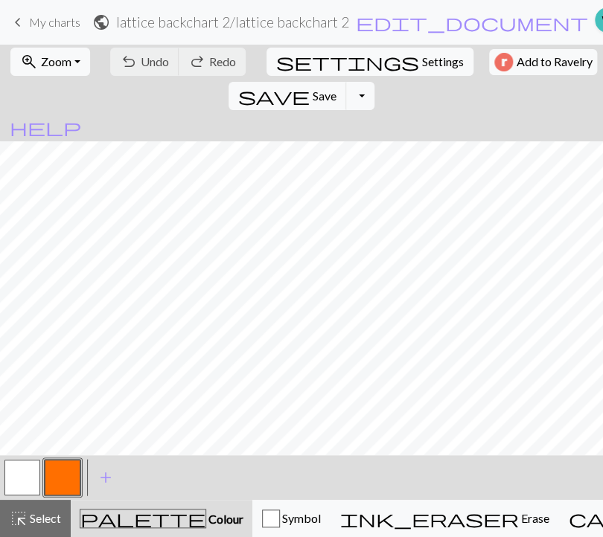
click at [76, 479] on button "button" at bounding box center [63, 478] width 36 height 36
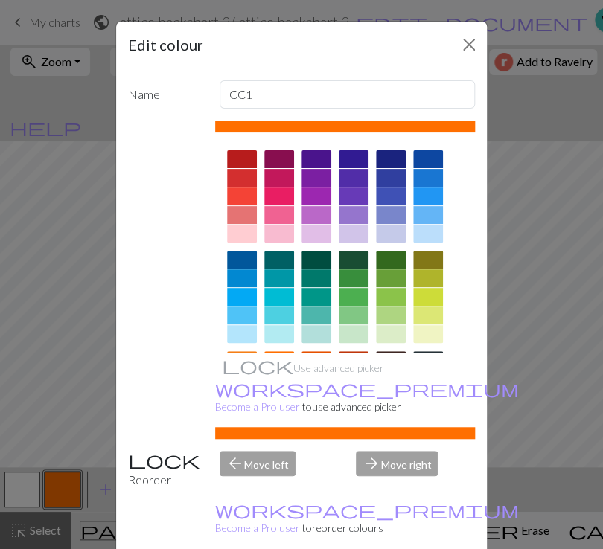
scroll to position [208, 0]
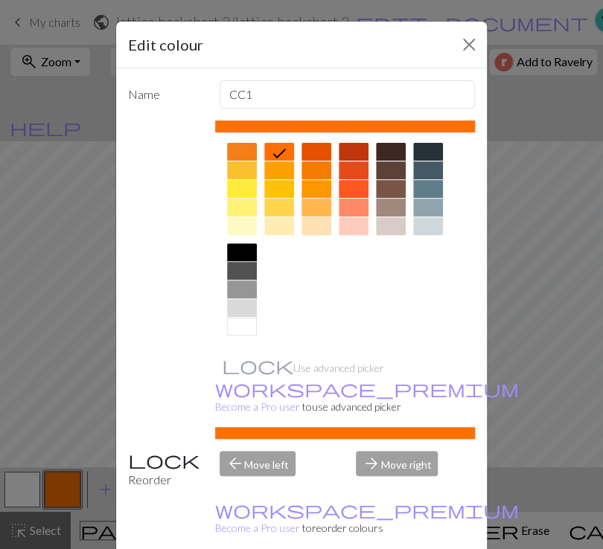
click at [244, 310] on div at bounding box center [242, 308] width 30 height 18
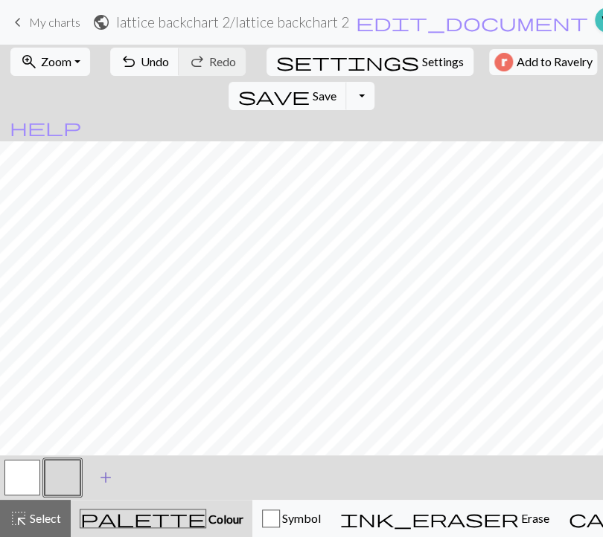
click at [101, 470] on span "add" at bounding box center [106, 477] width 18 height 21
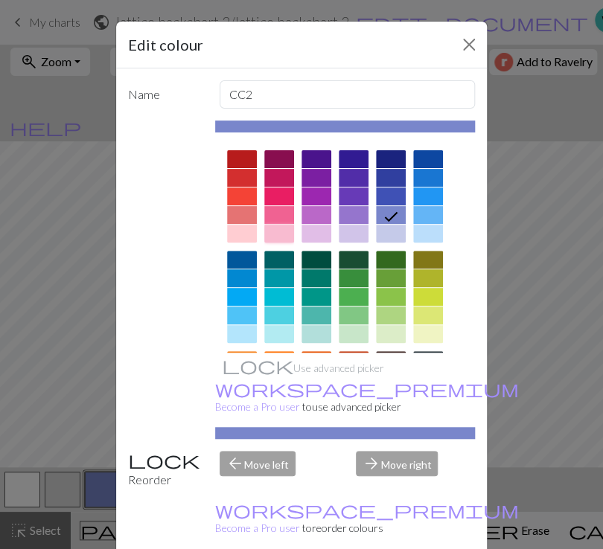
click at [278, 234] on div at bounding box center [279, 234] width 30 height 18
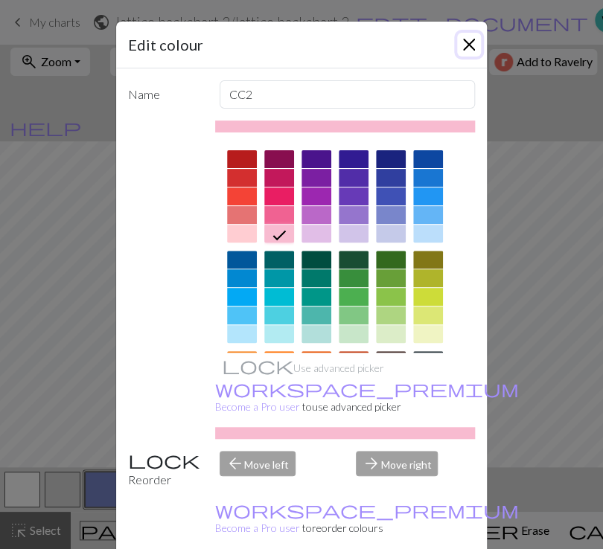
click at [461, 42] on button "Close" at bounding box center [469, 45] width 24 height 24
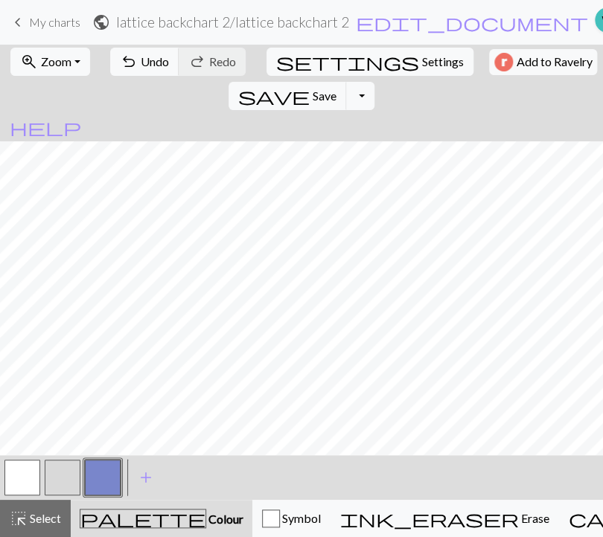
click at [90, 474] on button "button" at bounding box center [103, 478] width 36 height 36
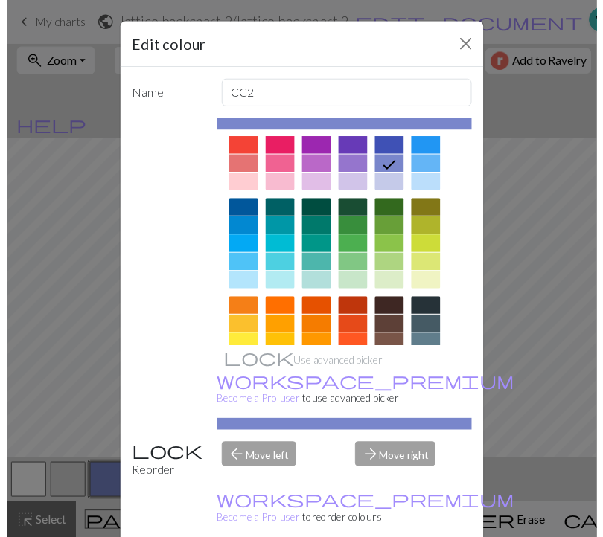
scroll to position [74, 0]
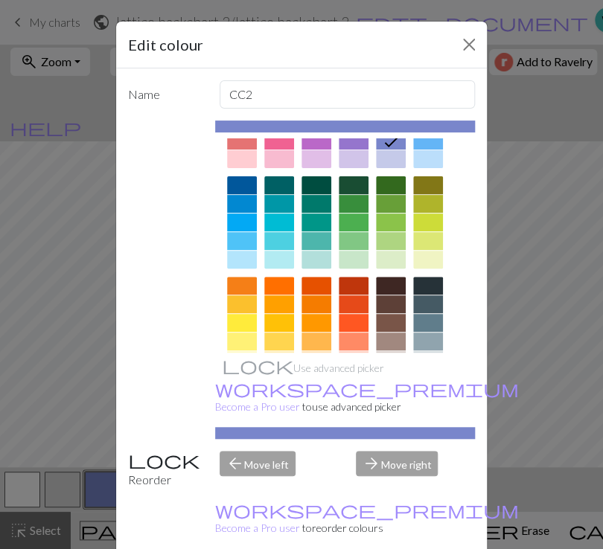
click at [278, 154] on div at bounding box center [279, 159] width 30 height 18
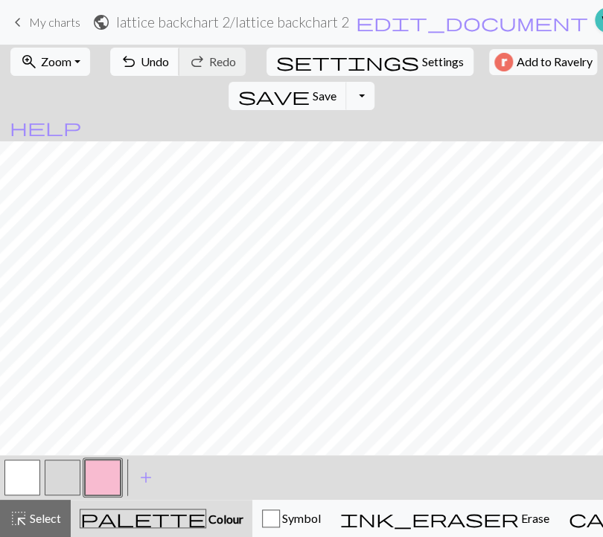
click at [141, 60] on span "Undo" at bounding box center [155, 61] width 28 height 14
click at [109, 481] on button "button" at bounding box center [103, 478] width 36 height 36
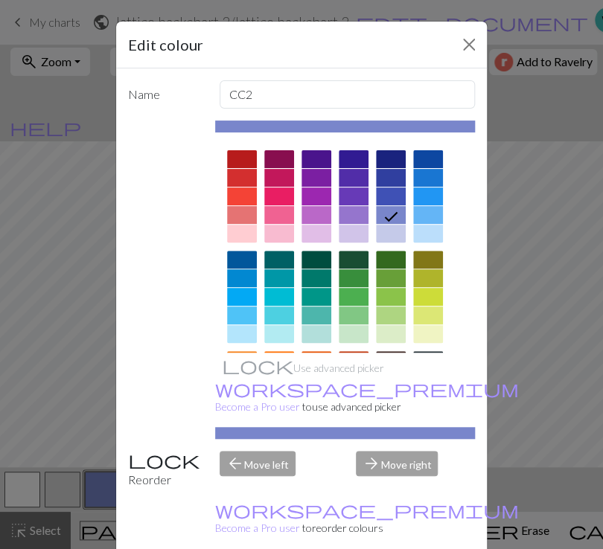
click at [265, 230] on div at bounding box center [279, 234] width 30 height 18
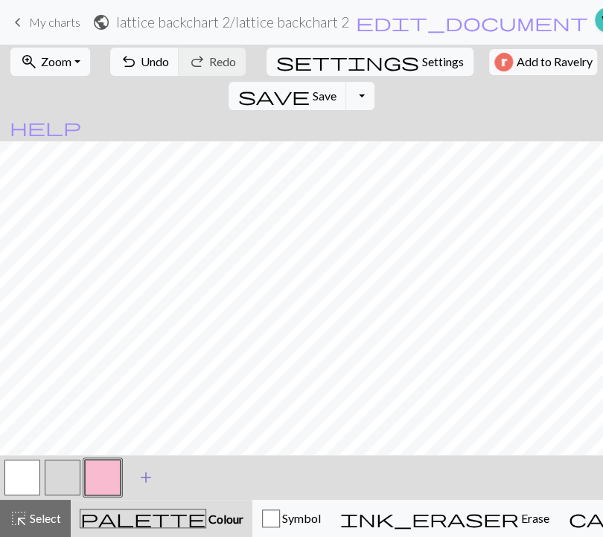
click at [150, 476] on span "add" at bounding box center [146, 477] width 18 height 21
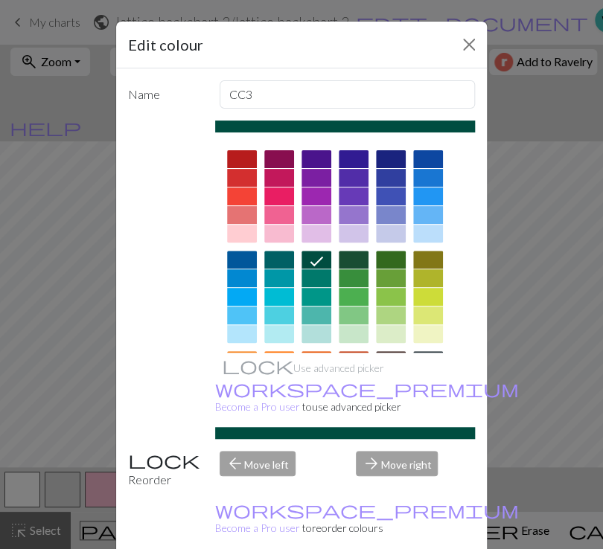
click at [351, 234] on div at bounding box center [354, 234] width 30 height 18
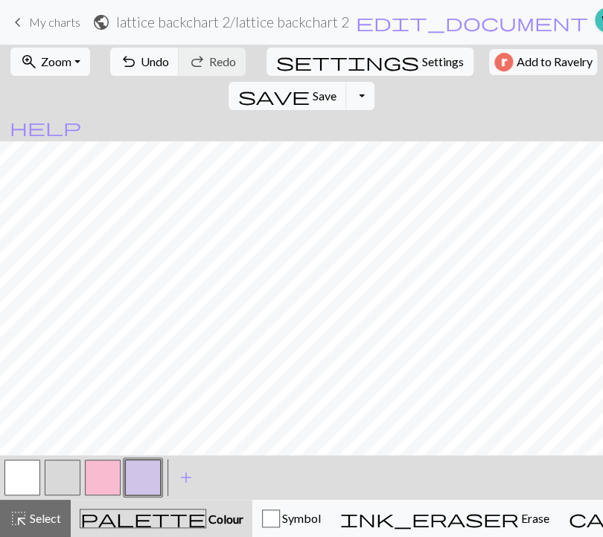
click at [95, 477] on button "button" at bounding box center [103, 478] width 36 height 36
click at [147, 484] on button "button" at bounding box center [143, 478] width 36 height 36
click at [188, 481] on span "add" at bounding box center [186, 477] width 18 height 21
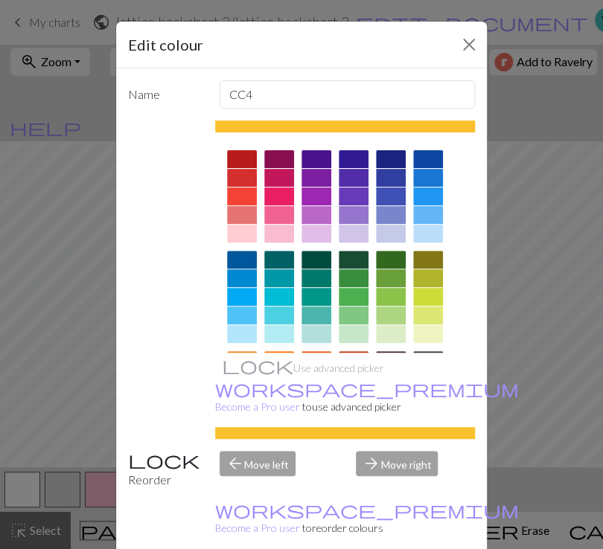
click at [345, 337] on div at bounding box center [354, 334] width 30 height 18
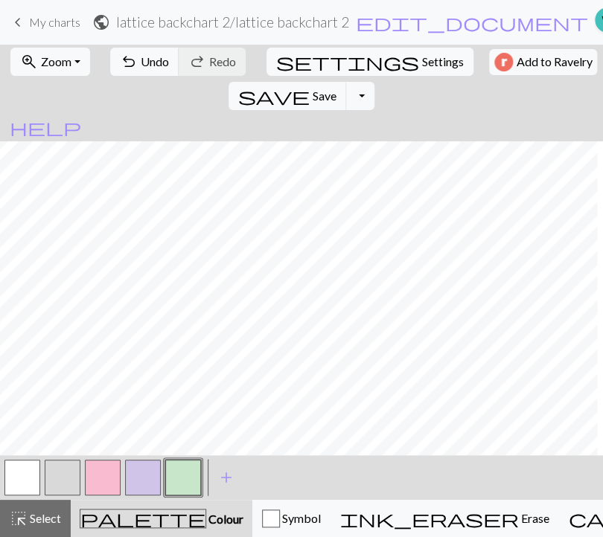
scroll to position [0, 0]
click at [105, 479] on button "button" at bounding box center [103, 478] width 36 height 36
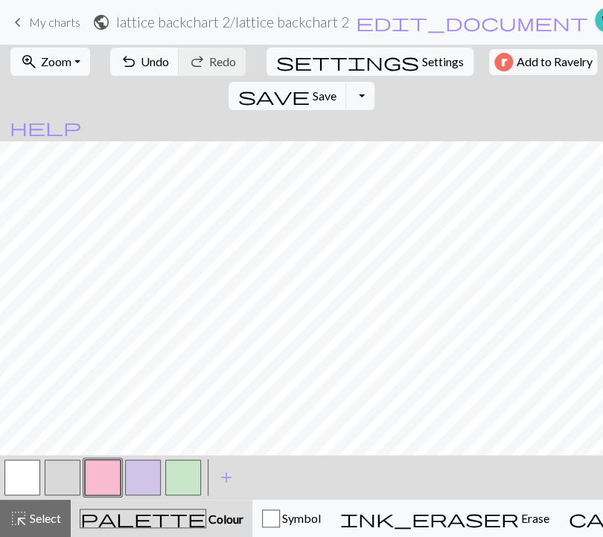
click at [196, 482] on button "button" at bounding box center [183, 478] width 36 height 36
click at [145, 474] on button "button" at bounding box center [143, 478] width 36 height 36
click at [111, 471] on button "button" at bounding box center [103, 478] width 36 height 36
click at [139, 483] on button "button" at bounding box center [143, 478] width 36 height 36
click at [103, 481] on button "button" at bounding box center [103, 478] width 36 height 36
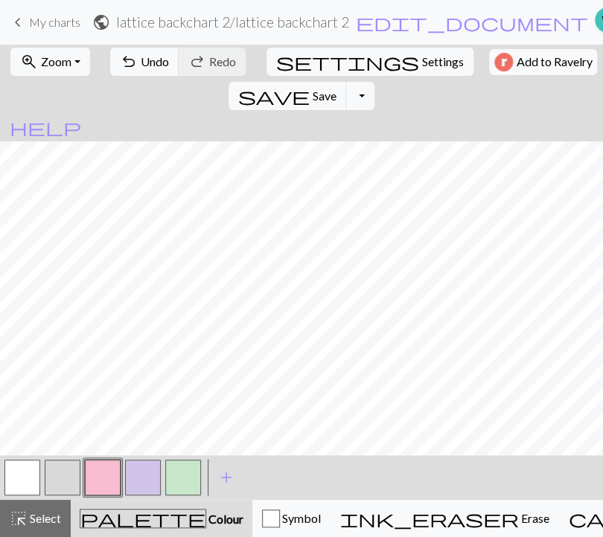
click at [189, 477] on button "button" at bounding box center [183, 478] width 36 height 36
click at [192, 479] on button "button" at bounding box center [183, 478] width 36 height 36
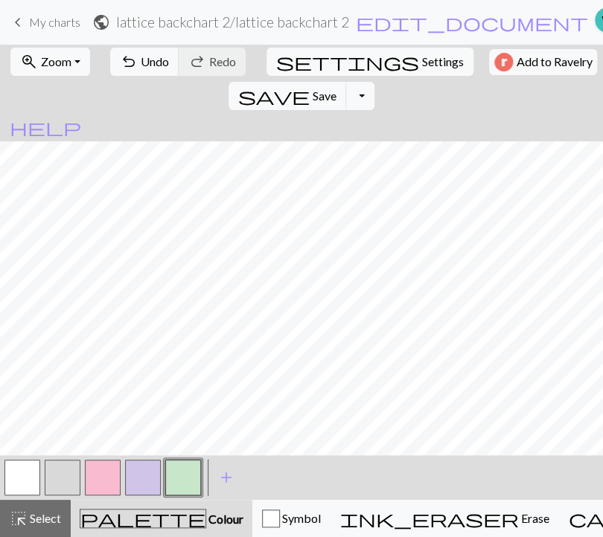
click at [151, 478] on button "button" at bounding box center [143, 478] width 36 height 36
click at [106, 480] on button "button" at bounding box center [103, 478] width 36 height 36
click at [140, 481] on button "button" at bounding box center [143, 478] width 36 height 36
click at [180, 486] on button "button" at bounding box center [183, 478] width 36 height 36
click at [28, 483] on button "button" at bounding box center [22, 478] width 36 height 36
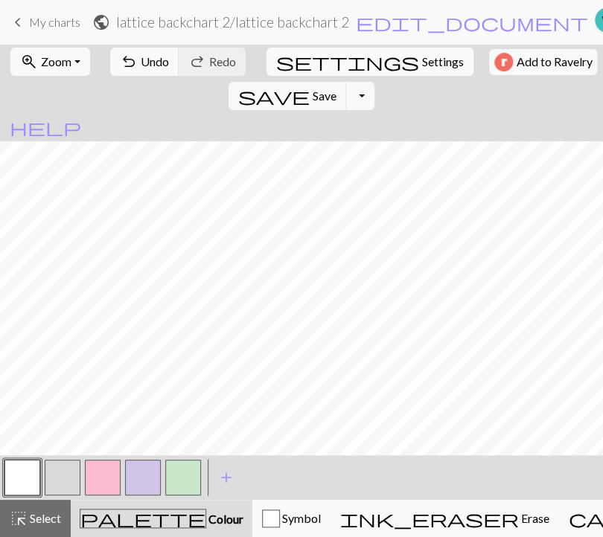
click at [422, 63] on span "Settings" at bounding box center [443, 62] width 42 height 18
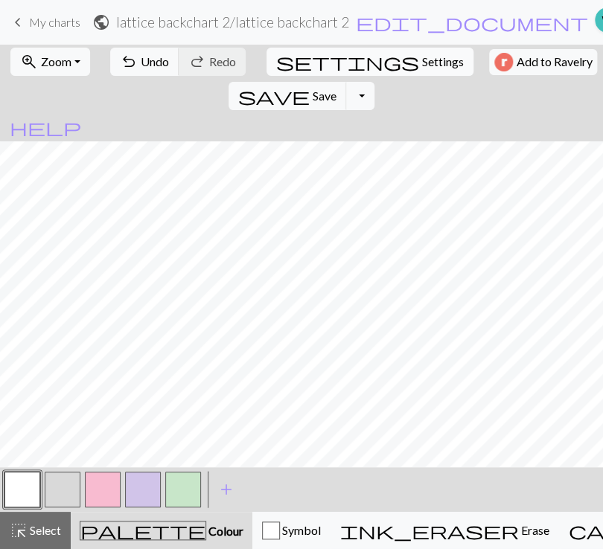
select select "aran"
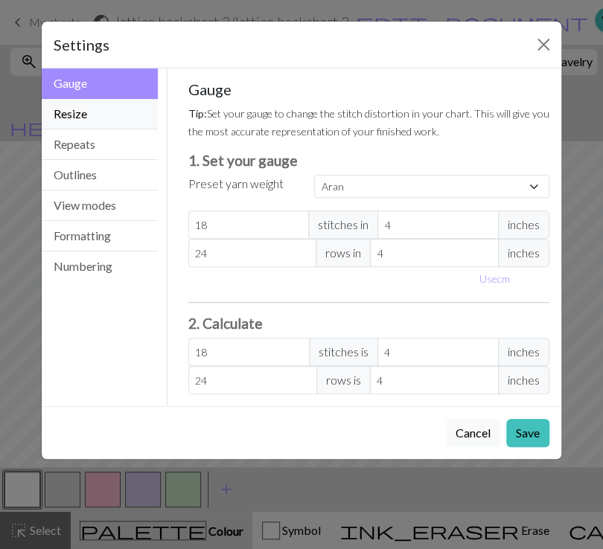
click at [98, 118] on button "Resize" at bounding box center [100, 114] width 116 height 31
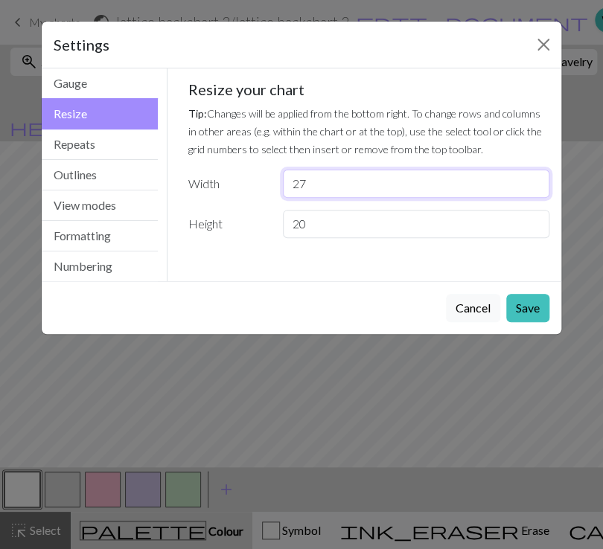
click at [306, 185] on input "27" at bounding box center [416, 184] width 266 height 28
type input "28"
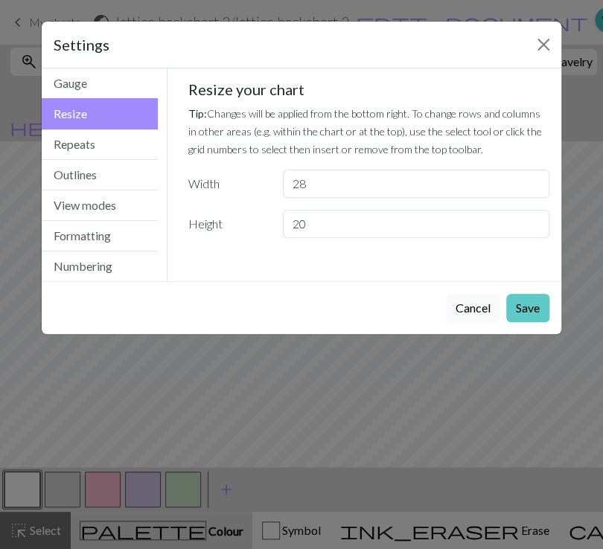
click at [524, 298] on button "Save" at bounding box center [527, 308] width 43 height 28
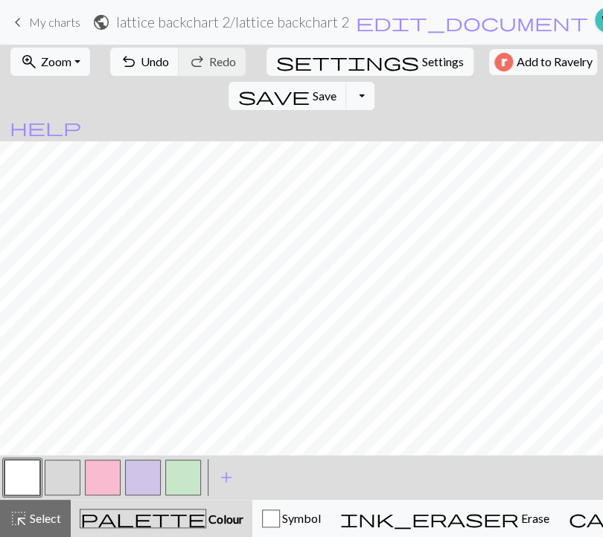
click at [33, 476] on button "button" at bounding box center [22, 478] width 36 height 36
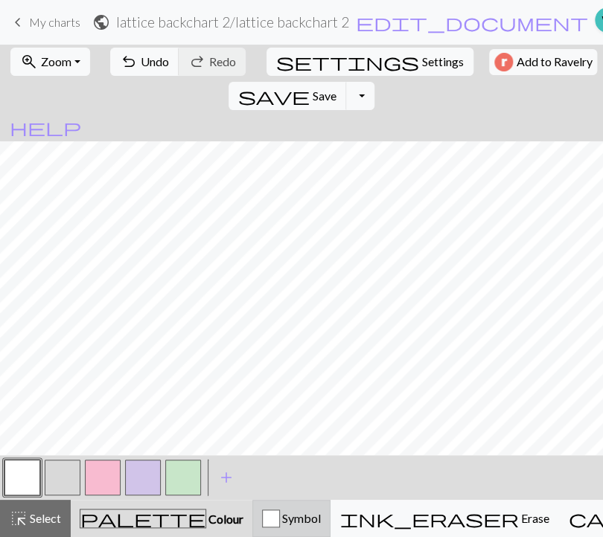
click at [262, 521] on div "Symbol" at bounding box center [291, 519] width 59 height 18
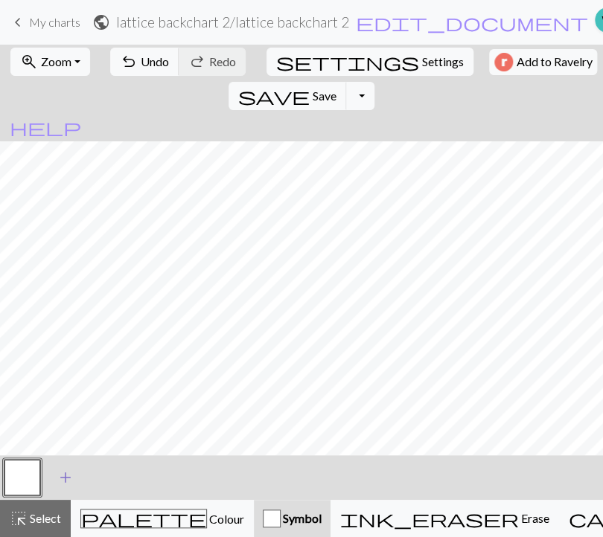
click at [53, 479] on button "add Add a symbol" at bounding box center [65, 477] width 37 height 37
click at [34, 476] on button "button" at bounding box center [22, 478] width 36 height 36
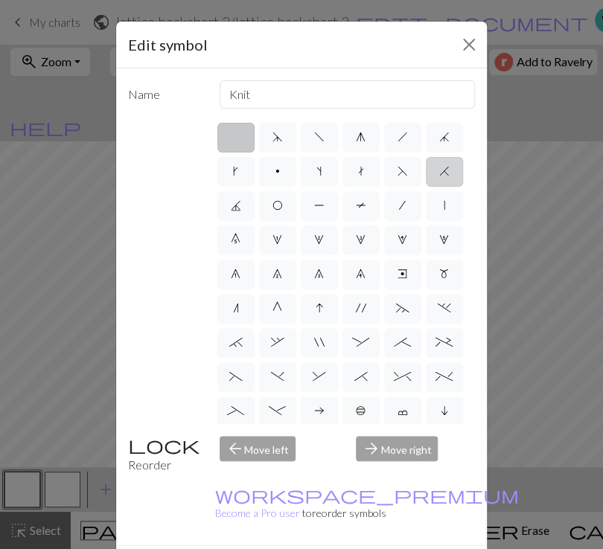
click at [439, 177] on span "H" at bounding box center [444, 171] width 10 height 12
click at [439, 172] on input "H" at bounding box center [444, 167] width 10 height 10
radio input "true"
type input "k2tog"
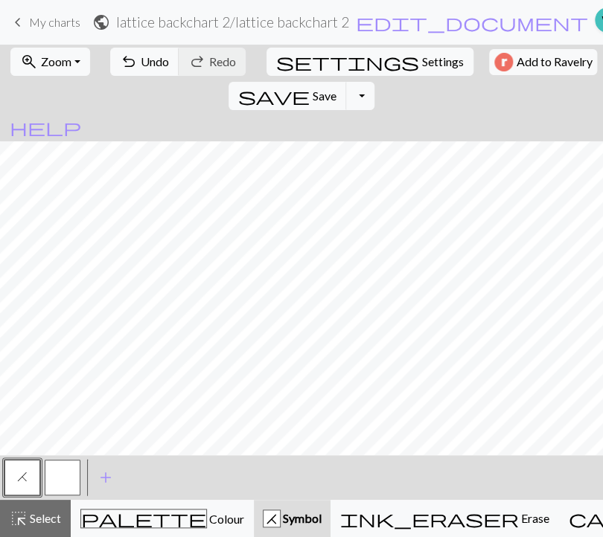
click at [63, 483] on button "button" at bounding box center [63, 478] width 36 height 36
click at [150, 63] on span "Undo" at bounding box center [155, 61] width 28 height 14
click at [68, 479] on button "button" at bounding box center [63, 478] width 36 height 36
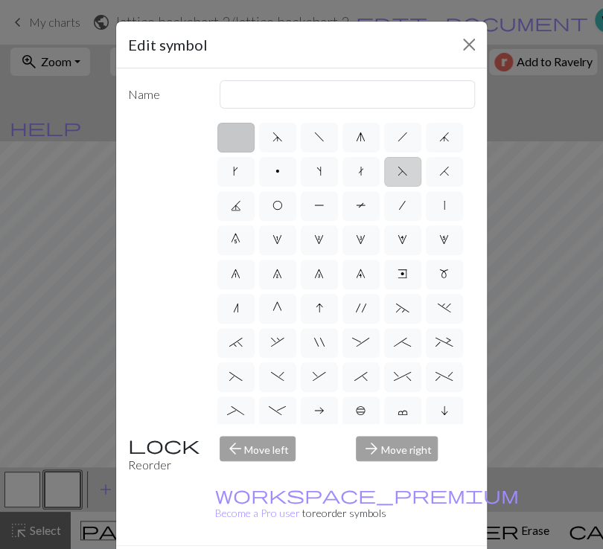
click at [384, 187] on label "F" at bounding box center [402, 172] width 37 height 30
click at [397, 172] on input "F" at bounding box center [402, 167] width 10 height 10
radio input "true"
type input "ssk"
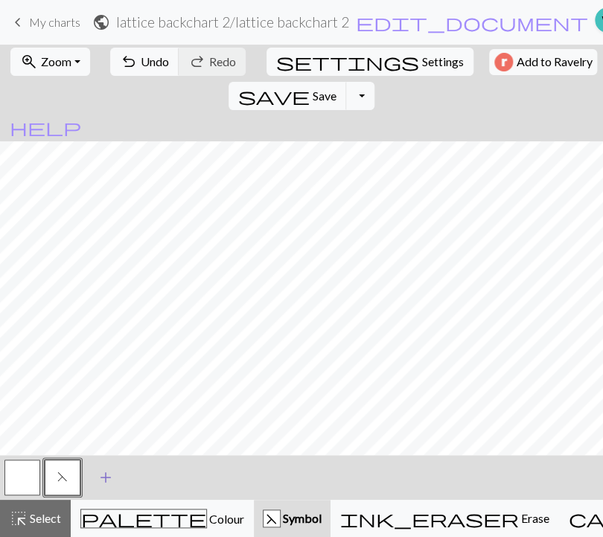
click at [98, 476] on span "add" at bounding box center [106, 477] width 18 height 21
click at [98, 476] on button "button" at bounding box center [103, 478] width 36 height 36
click at [106, 474] on button "button" at bounding box center [103, 478] width 36 height 36
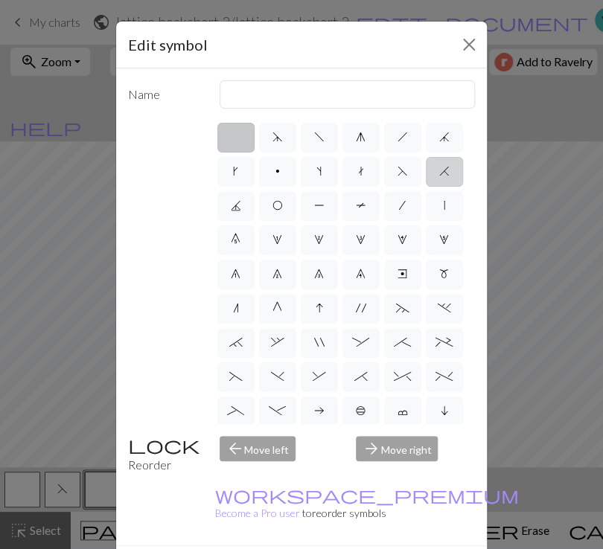
click at [439, 177] on span "H" at bounding box center [444, 171] width 10 height 12
click at [439, 172] on input "H" at bounding box center [444, 167] width 10 height 10
radio input "true"
type input "k2tog"
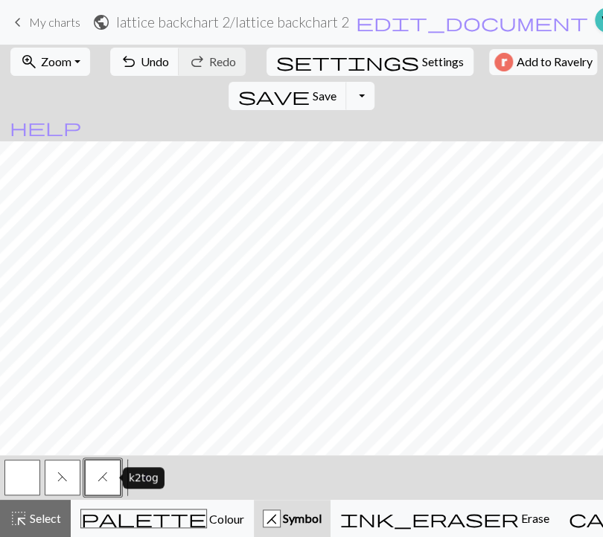
click at [112, 477] on button "H" at bounding box center [103, 478] width 36 height 36
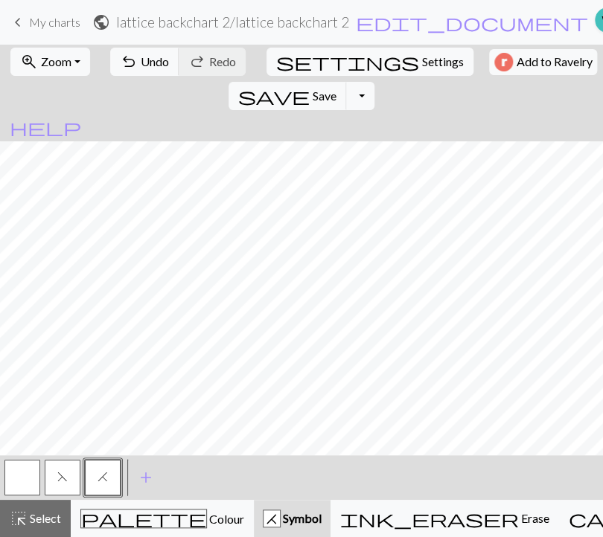
click at [65, 476] on span "F" at bounding box center [62, 477] width 10 height 12
click at [143, 483] on span "add" at bounding box center [146, 477] width 18 height 21
click at [148, 478] on button "button" at bounding box center [143, 478] width 36 height 36
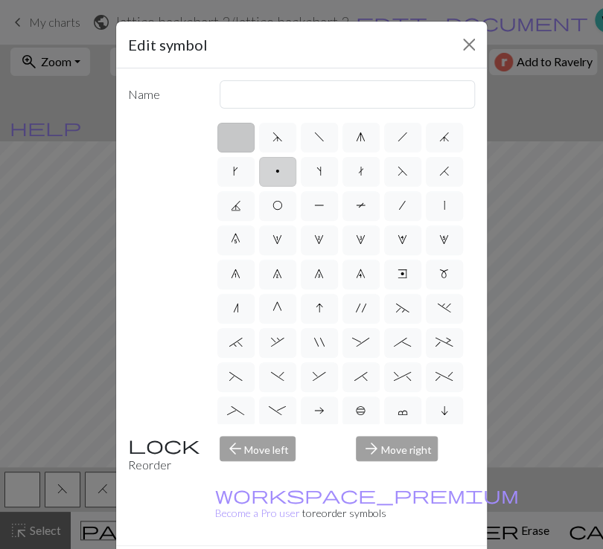
click at [296, 169] on label "p" at bounding box center [277, 172] width 37 height 30
click at [285, 169] on input "p" at bounding box center [280, 167] width 10 height 10
radio input "true"
type input "purl"
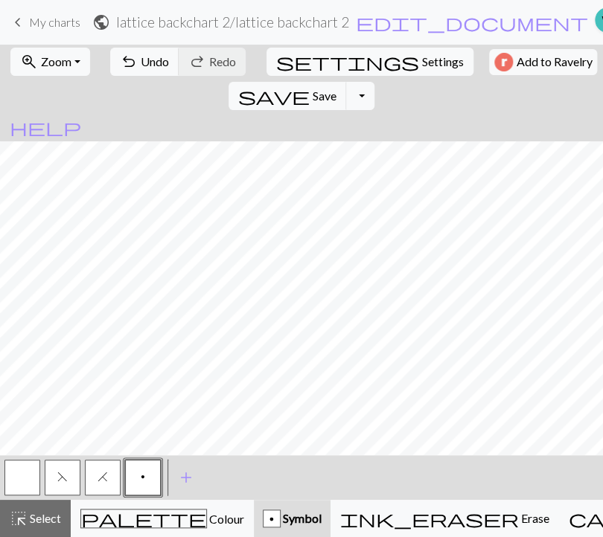
drag, startPoint x: 60, startPoint y: 476, endPoint x: 57, endPoint y: 455, distance: 21.9
click at [60, 476] on span "F" at bounding box center [62, 477] width 10 height 12
click at [89, 476] on button "H" at bounding box center [103, 478] width 36 height 36
click at [146, 479] on button "p" at bounding box center [143, 478] width 36 height 36
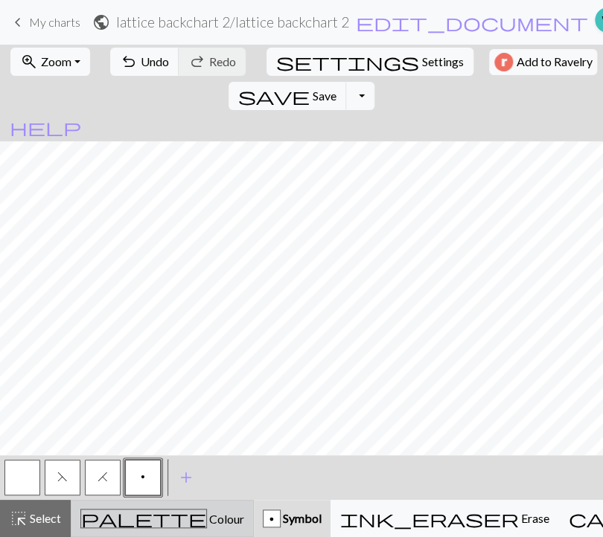
click at [207, 519] on span "Colour" at bounding box center [225, 519] width 37 height 14
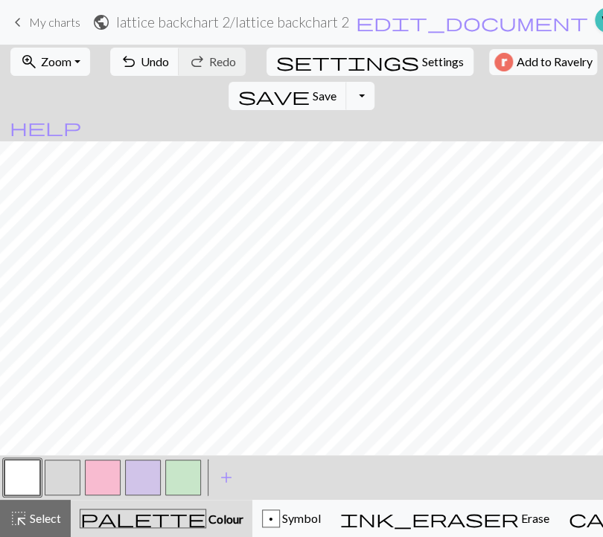
click at [25, 474] on button "button" at bounding box center [22, 478] width 36 height 36
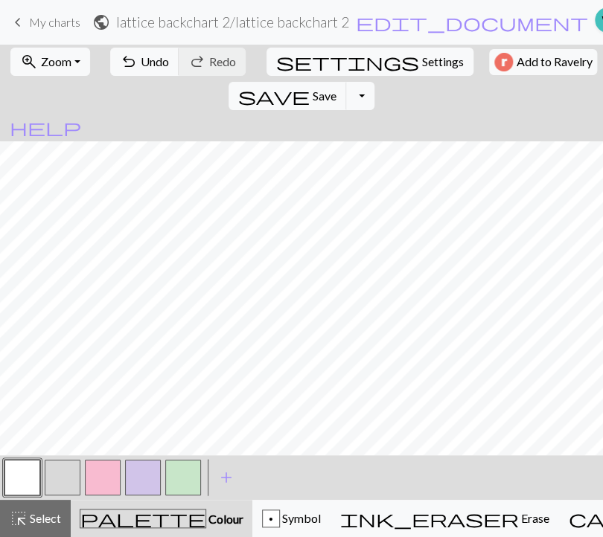
click at [63, 482] on button "button" at bounding box center [63, 478] width 36 height 36
click at [23, 479] on button "button" at bounding box center [22, 478] width 36 height 36
click at [68, 474] on button "button" at bounding box center [63, 478] width 36 height 36
click at [336, 89] on span "Save" at bounding box center [325, 96] width 24 height 14
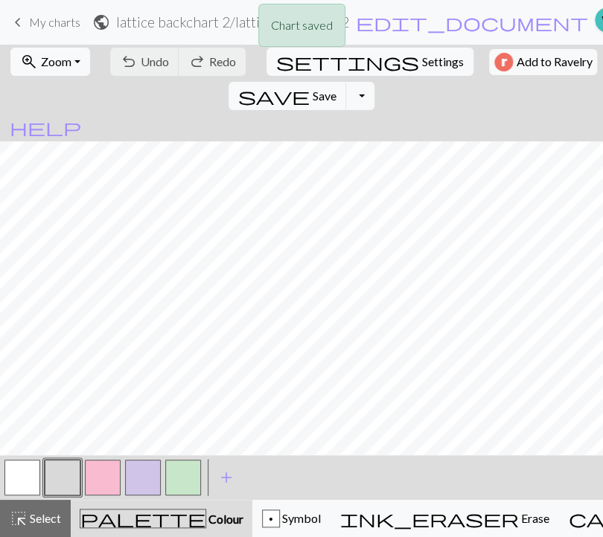
drag, startPoint x: 143, startPoint y: 477, endPoint x: 167, endPoint y: 450, distance: 35.8
click at [143, 477] on button "button" at bounding box center [143, 478] width 36 height 36
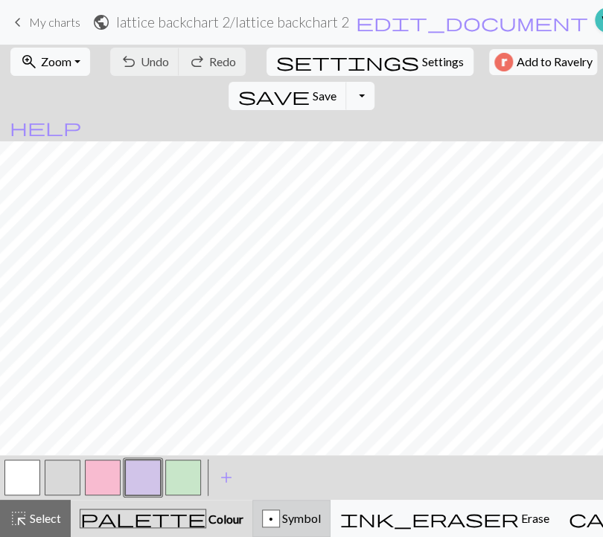
click at [252, 531] on button "p Symbol" at bounding box center [291, 518] width 78 height 37
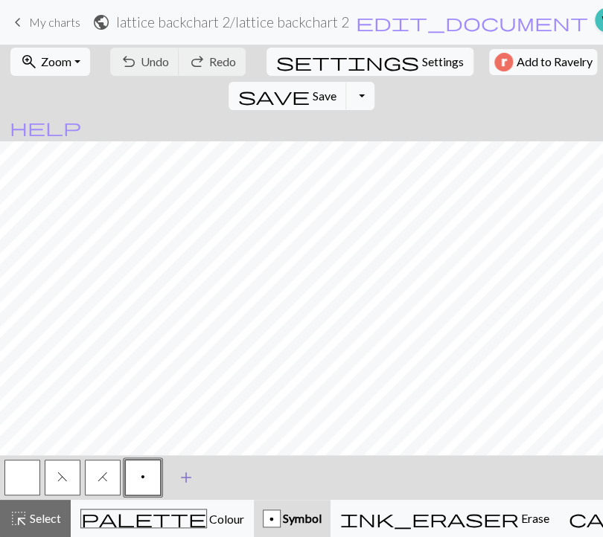
click at [193, 478] on span "add" at bounding box center [186, 477] width 18 height 21
click at [178, 486] on button "button" at bounding box center [183, 478] width 36 height 36
click at [179, 482] on button "button" at bounding box center [183, 478] width 36 height 36
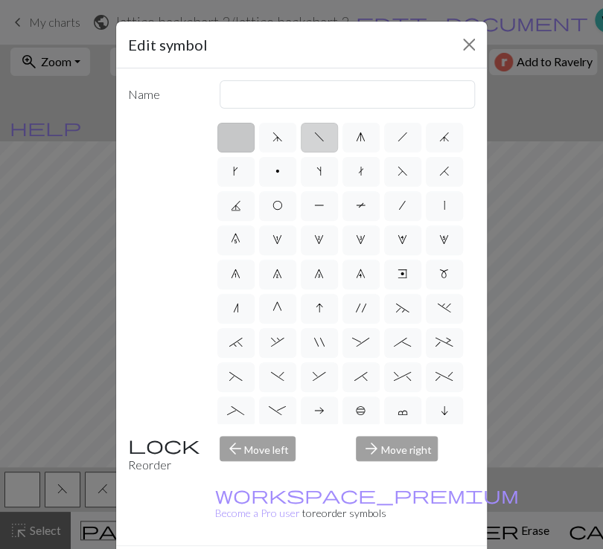
click at [312, 144] on label "f" at bounding box center [319, 138] width 37 height 30
click at [314, 138] on input "f" at bounding box center [319, 133] width 10 height 10
radio input "true"
type input "left leaning decrease"
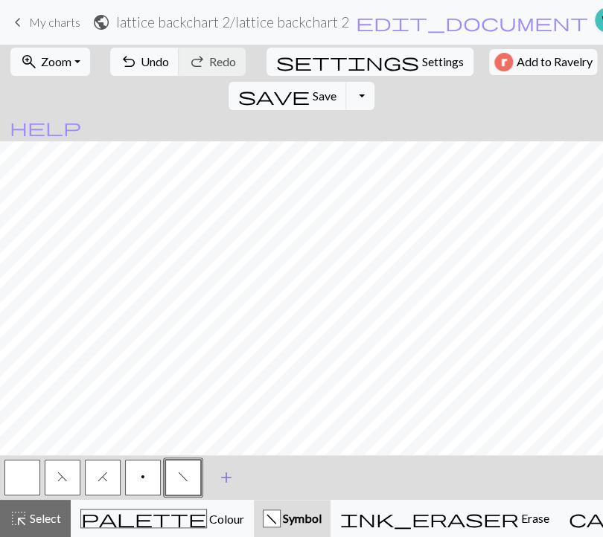
click at [229, 477] on span "add" at bounding box center [226, 477] width 18 height 21
click at [229, 477] on button "button" at bounding box center [223, 478] width 36 height 36
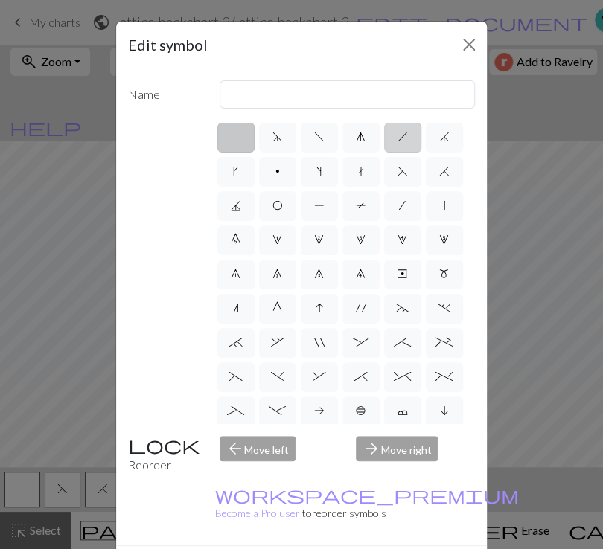
click at [399, 138] on span "h" at bounding box center [402, 137] width 10 height 12
click at [399, 138] on input "h" at bounding box center [402, 133] width 10 height 10
radio input "true"
type input "right leaning decrease"
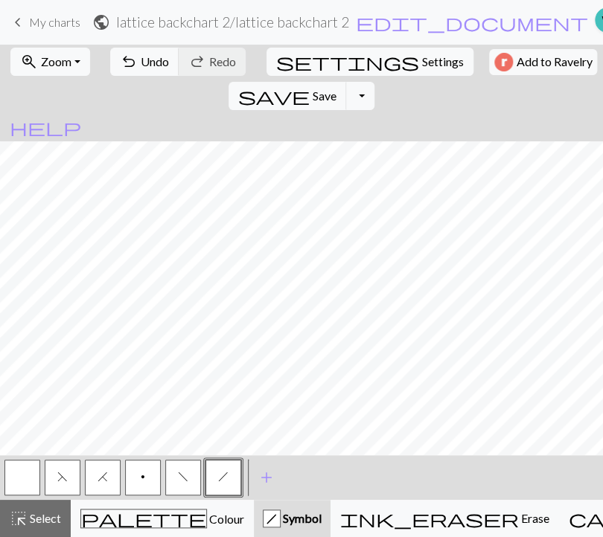
click at [216, 480] on button "h" at bounding box center [223, 478] width 36 height 36
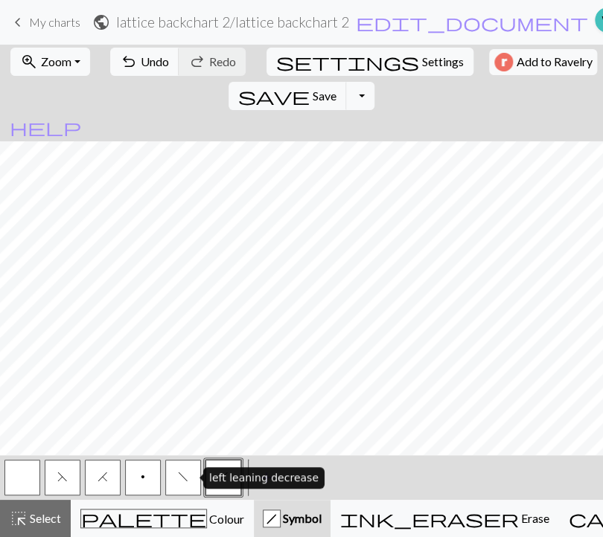
click at [182, 476] on span "f" at bounding box center [183, 477] width 10 height 12
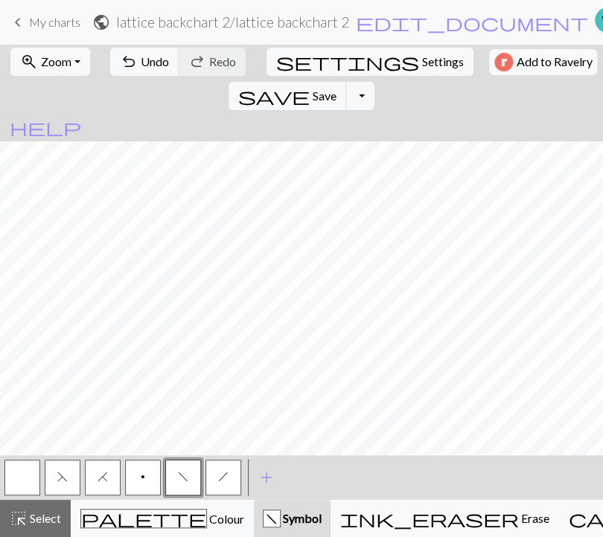
click at [28, 480] on button "button" at bounding box center [22, 478] width 36 height 36
click at [188, 477] on span "f" at bounding box center [183, 477] width 10 height 12
click at [226, 474] on span "h" at bounding box center [223, 477] width 10 height 12
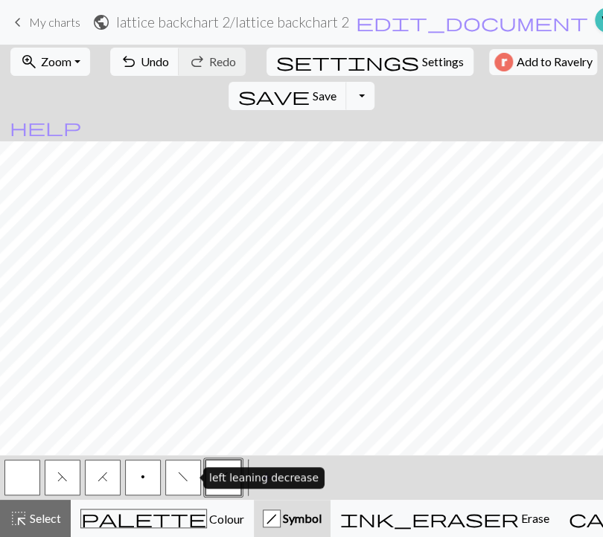
click at [191, 480] on button "f" at bounding box center [183, 478] width 36 height 36
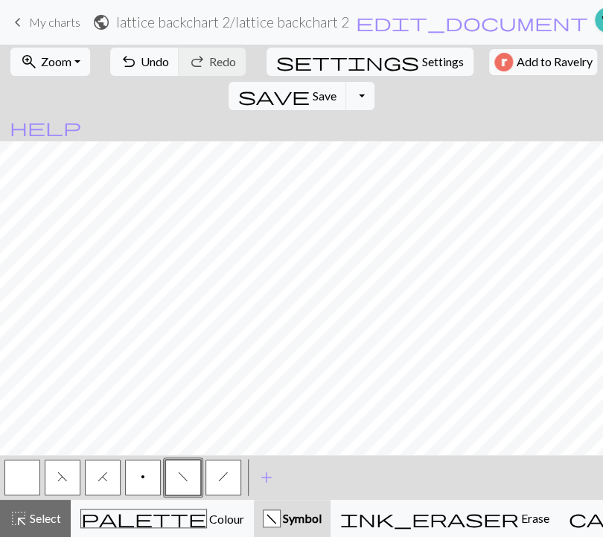
click at [233, 483] on button "h" at bounding box center [223, 478] width 36 height 36
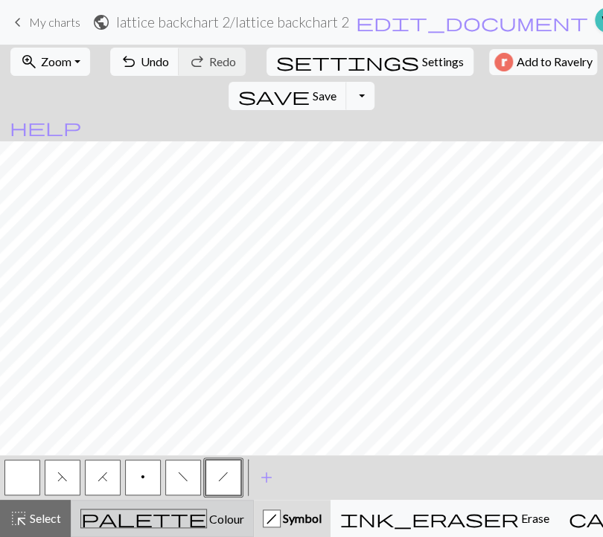
click at [207, 522] on span "Colour" at bounding box center [225, 519] width 37 height 14
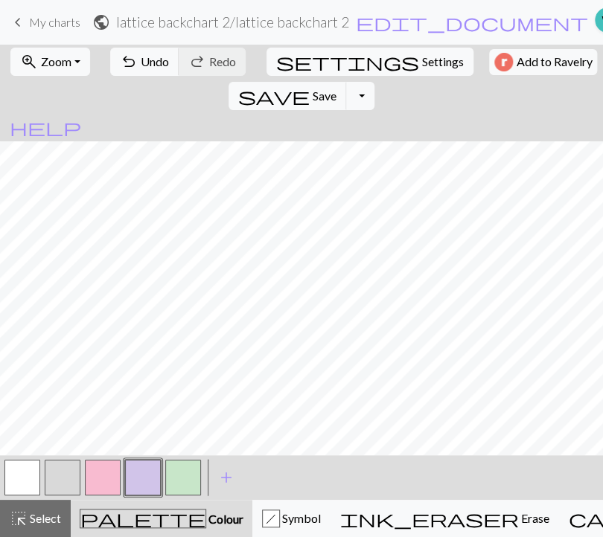
click at [144, 474] on button "button" at bounding box center [143, 478] width 36 height 36
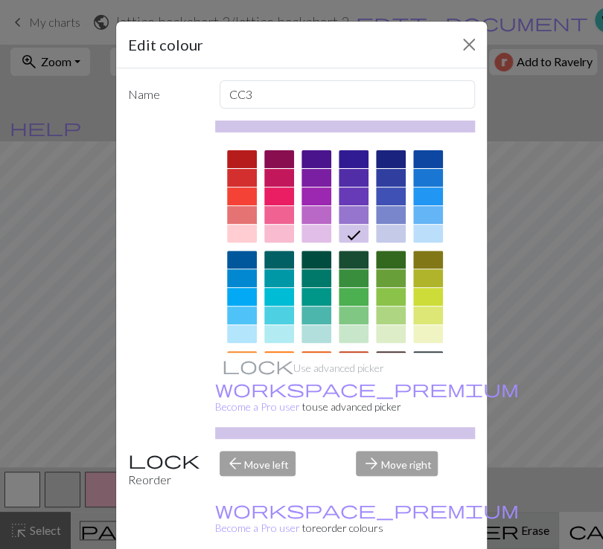
drag, startPoint x: 368, startPoint y: 529, endPoint x: 354, endPoint y: 522, distance: 15.0
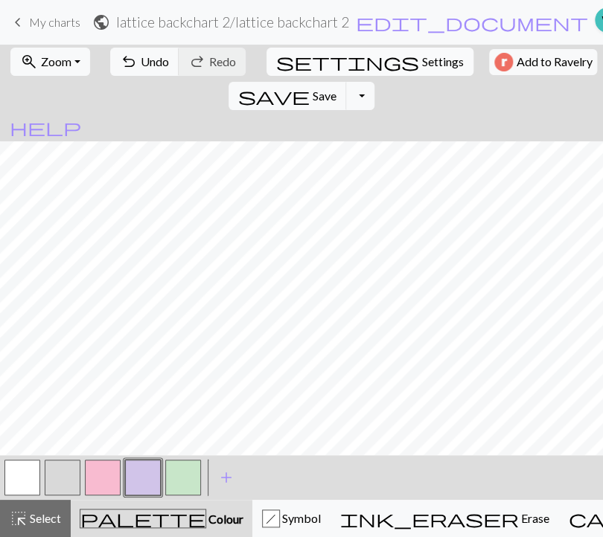
click at [422, 65] on span "Settings" at bounding box center [443, 62] width 42 height 18
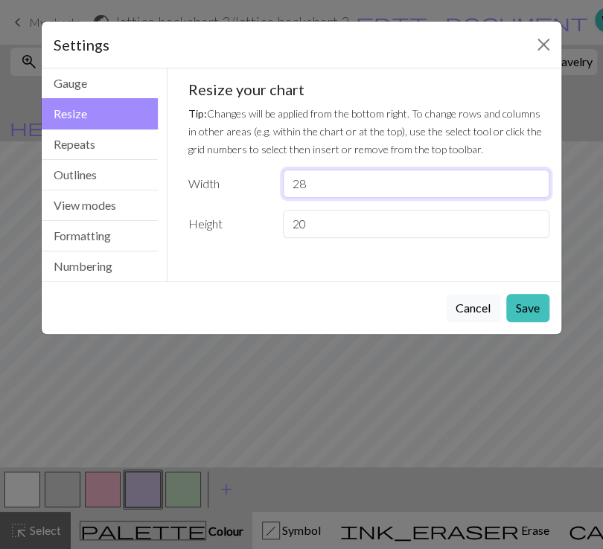
click at [313, 181] on input "28" at bounding box center [416, 184] width 266 height 28
type input "29"
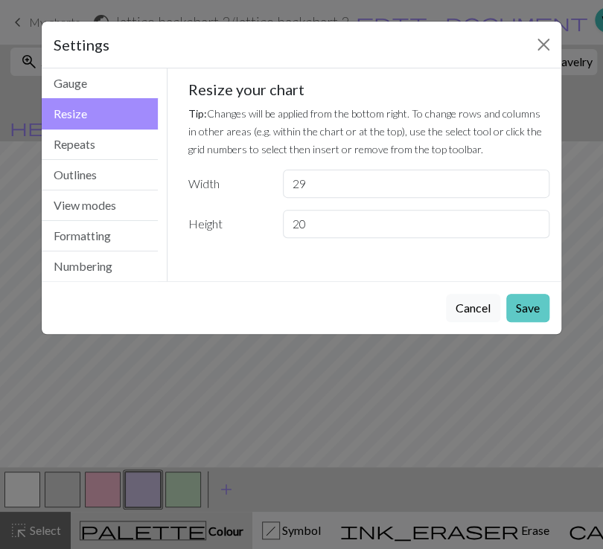
click at [539, 304] on button "Save" at bounding box center [527, 308] width 43 height 28
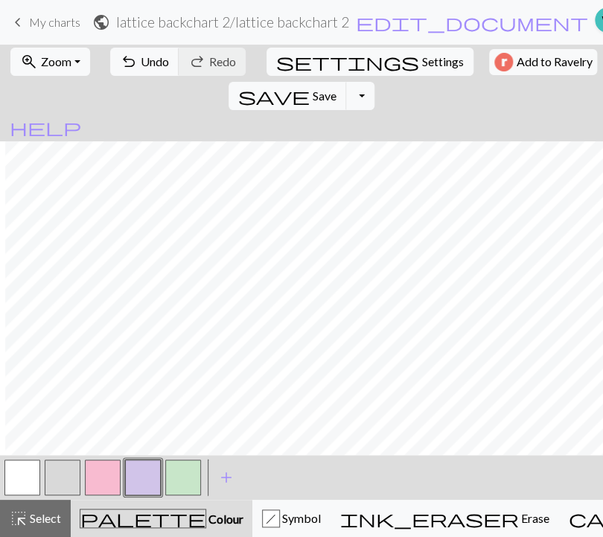
scroll to position [0, 5]
click at [422, 53] on span "Settings" at bounding box center [443, 62] width 42 height 18
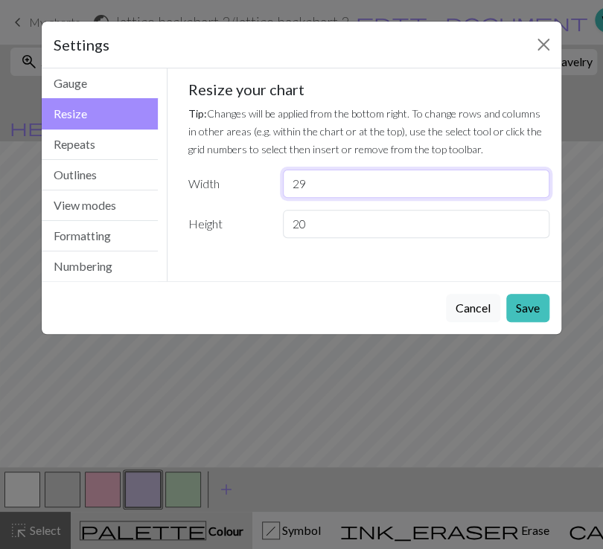
click at [322, 191] on input "29" at bounding box center [416, 184] width 266 height 28
type input "27"
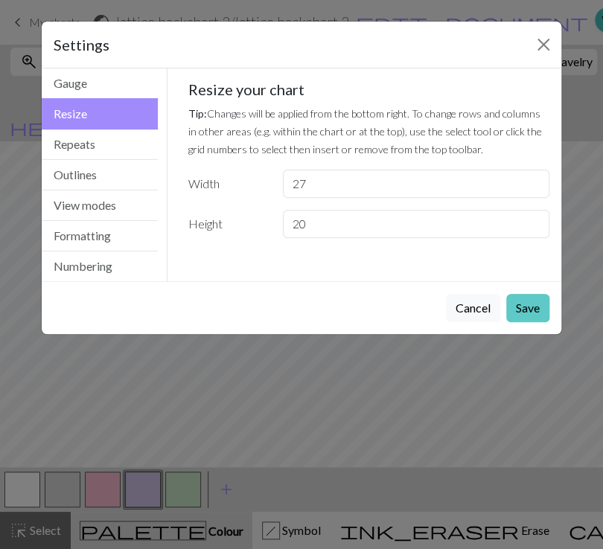
click at [512, 301] on button "Save" at bounding box center [527, 308] width 43 height 28
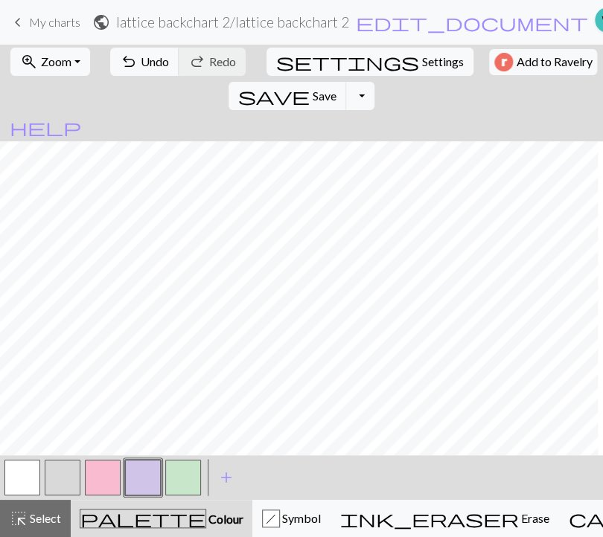
scroll to position [0, 0]
click at [185, 471] on button "button" at bounding box center [183, 478] width 36 height 36
click at [280, 522] on span "Symbol" at bounding box center [300, 518] width 41 height 14
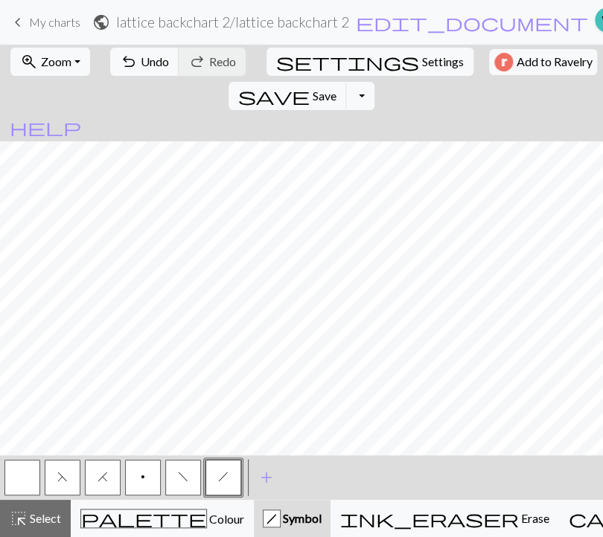
click at [70, 473] on button "F" at bounding box center [63, 478] width 36 height 36
click at [28, 484] on button "button" at bounding box center [22, 478] width 36 height 36
click at [63, 473] on span "F" at bounding box center [62, 477] width 10 height 12
click at [138, 481] on button "p" at bounding box center [143, 478] width 36 height 36
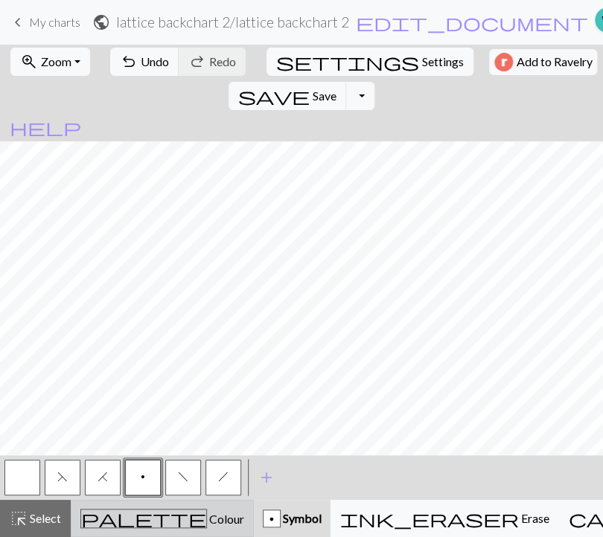
click at [207, 522] on span "Colour" at bounding box center [225, 519] width 37 height 14
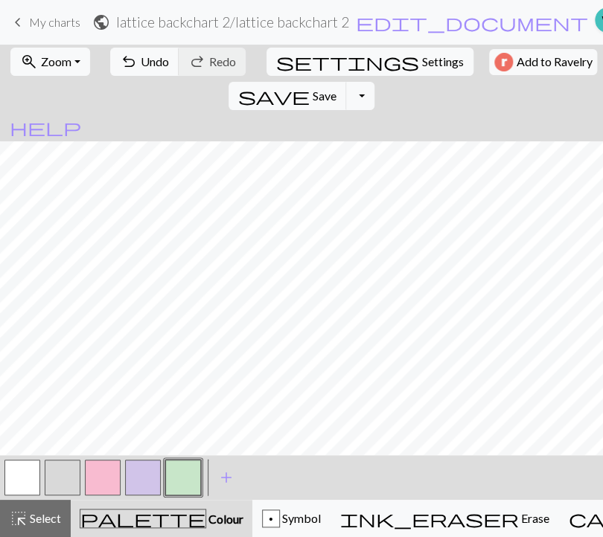
click at [179, 479] on button "button" at bounding box center [183, 478] width 36 height 36
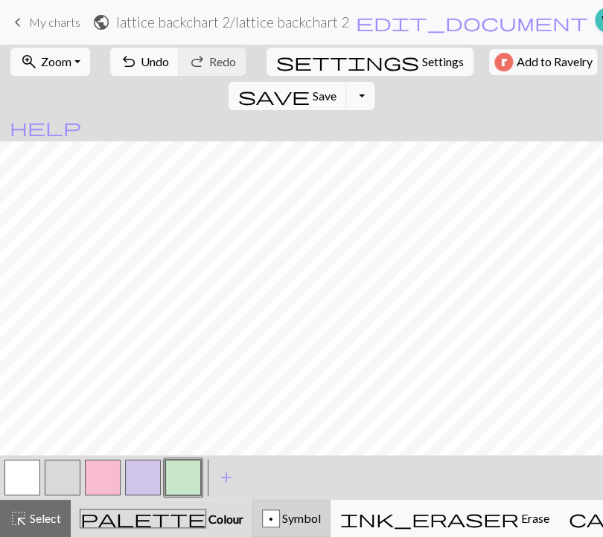
click at [263, 526] on div "p" at bounding box center [271, 520] width 16 height 18
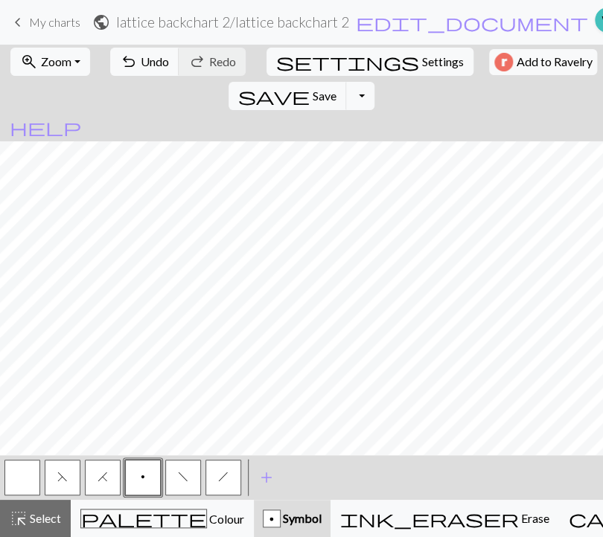
click at [28, 476] on button "button" at bounding box center [22, 478] width 36 height 36
click at [223, 477] on span "h" at bounding box center [223, 477] width 10 height 12
click at [32, 479] on button "button" at bounding box center [22, 478] width 36 height 36
click at [225, 479] on span "h" at bounding box center [223, 477] width 10 height 12
click at [188, 474] on button "f" at bounding box center [183, 478] width 36 height 36
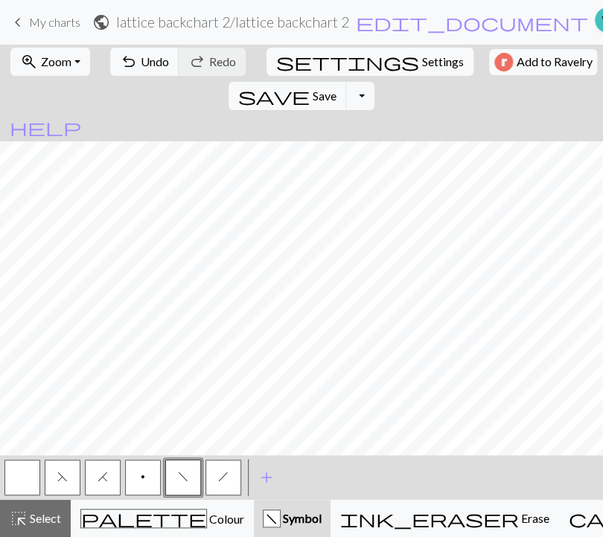
click at [225, 476] on span "h" at bounding box center [223, 477] width 10 height 12
click at [185, 476] on span "f" at bounding box center [183, 477] width 10 height 12
click at [220, 477] on span "h" at bounding box center [223, 477] width 10 height 12
click at [191, 475] on button "f" at bounding box center [183, 478] width 36 height 36
click at [226, 480] on span "h" at bounding box center [223, 477] width 10 height 12
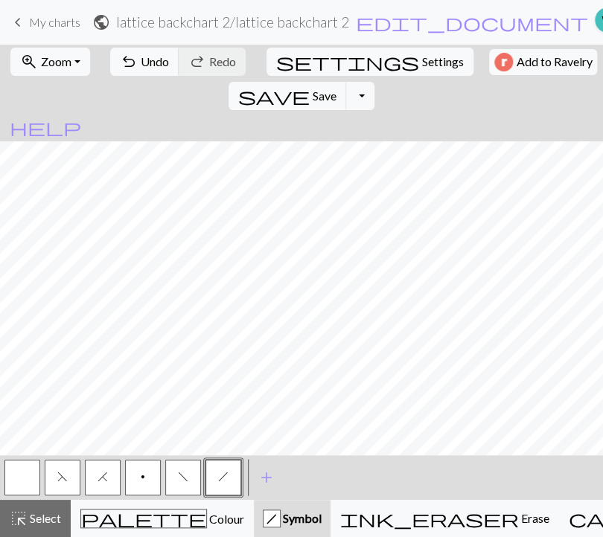
click at [187, 472] on span "f" at bounding box center [183, 477] width 10 height 12
click at [229, 484] on button "h" at bounding box center [223, 478] width 36 height 36
click at [29, 479] on button "button" at bounding box center [22, 478] width 36 height 36
click at [191, 476] on button "f" at bounding box center [183, 478] width 36 height 36
click at [310, 86] on span "save" at bounding box center [273, 96] width 71 height 21
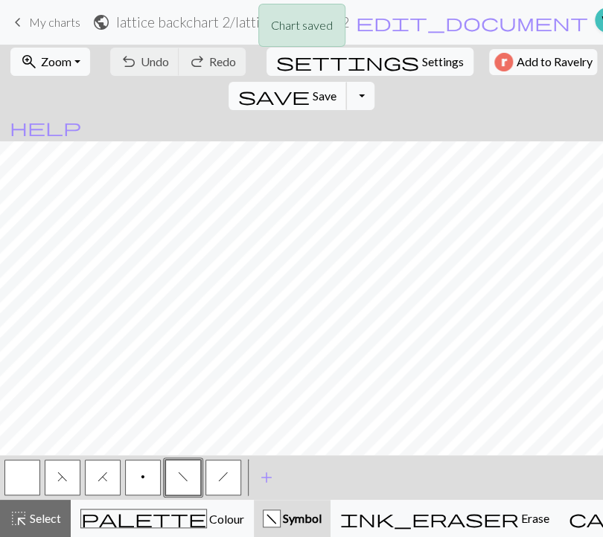
click at [336, 89] on span "Save" at bounding box center [325, 96] width 24 height 14
